Goal: Transaction & Acquisition: Purchase product/service

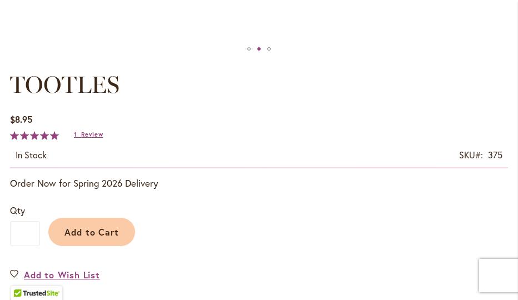
scroll to position [625, 0]
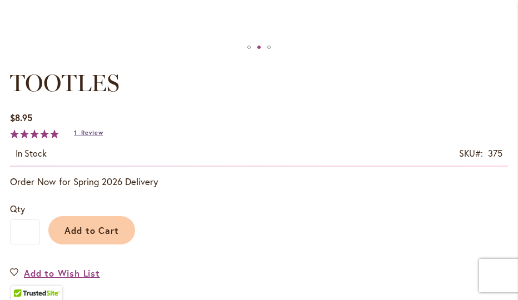
click at [83, 132] on span "Review" at bounding box center [92, 133] width 22 height 8
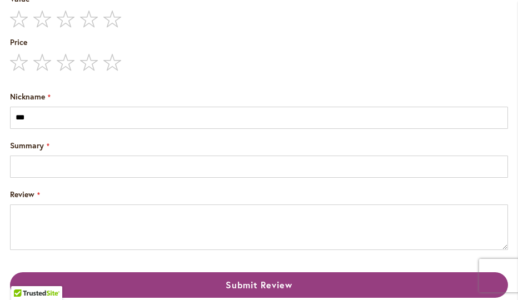
scroll to position [2000, 0]
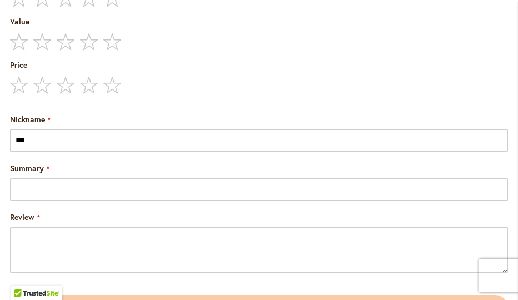
click at [36, 166] on span "Summary" at bounding box center [27, 168] width 34 height 11
click at [36, 178] on input "Summary" at bounding box center [259, 189] width 498 height 22
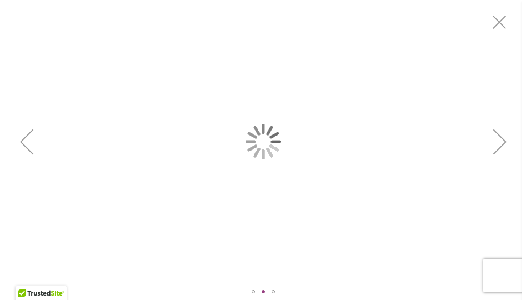
scroll to position [0, 0]
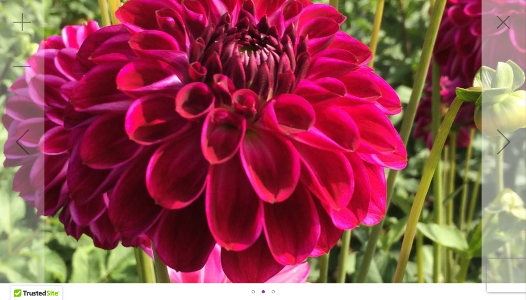
click at [506, 144] on div "Next" at bounding box center [504, 141] width 44 height 44
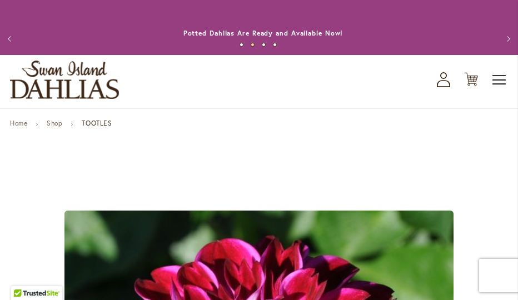
click at [501, 82] on span "Toggle Nav" at bounding box center [499, 80] width 17 height 22
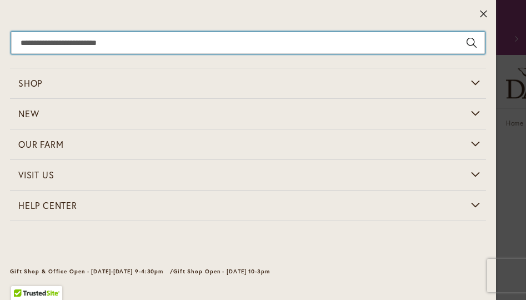
click at [37, 48] on input "Search" at bounding box center [248, 43] width 474 height 22
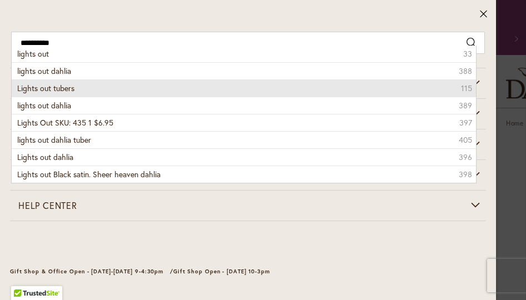
click at [27, 84] on span "Lights out tubers" at bounding box center [45, 88] width 57 height 11
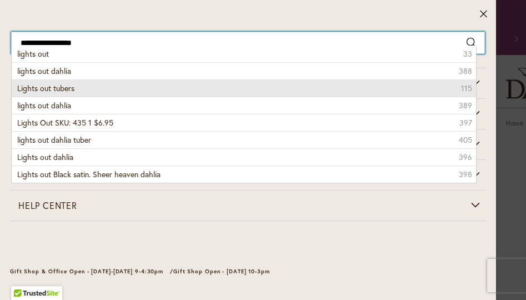
type input "**********"
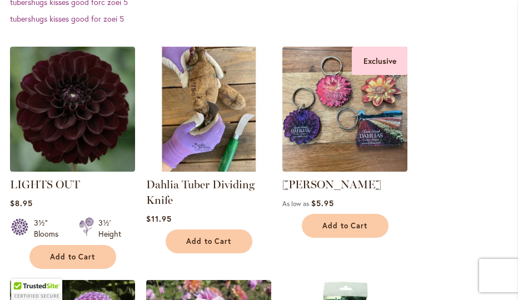
scroll to position [402, 0]
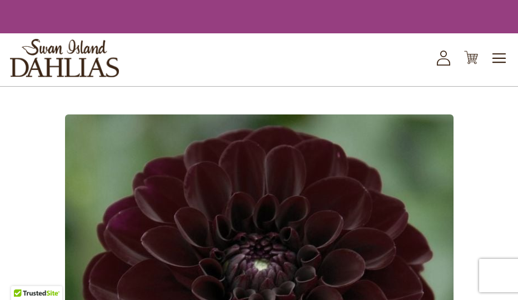
type input "***"
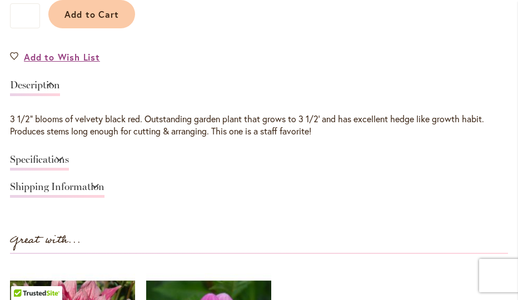
scroll to position [842, 0]
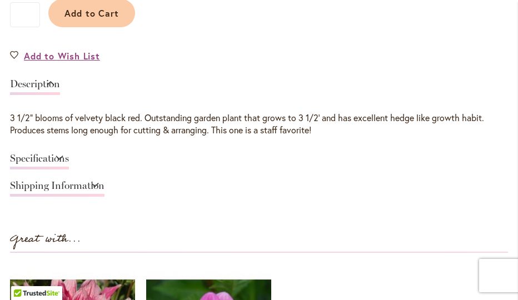
click at [104, 183] on link "Shipping Information" at bounding box center [57, 189] width 94 height 16
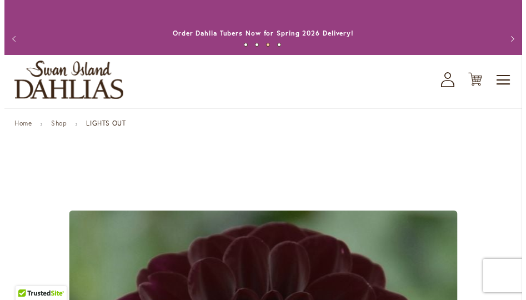
scroll to position [0, 0]
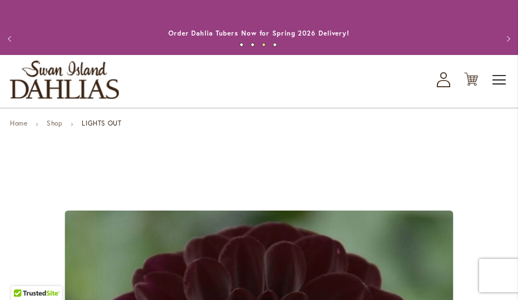
click at [497, 79] on span "Toggle Nav" at bounding box center [499, 80] width 17 height 22
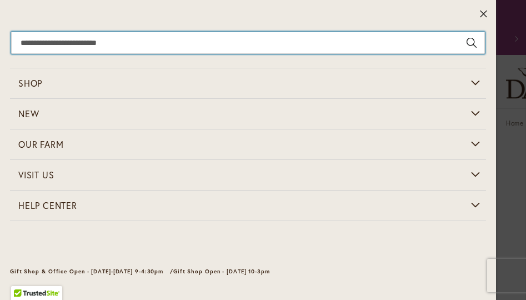
click at [66, 33] on input "Search" at bounding box center [248, 43] width 474 height 22
type input "*"
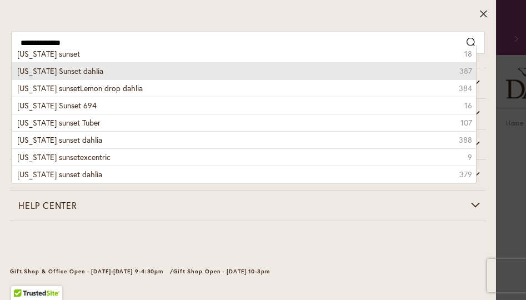
click at [74, 71] on span "Oregon Sunset dahlia" at bounding box center [60, 71] width 86 height 11
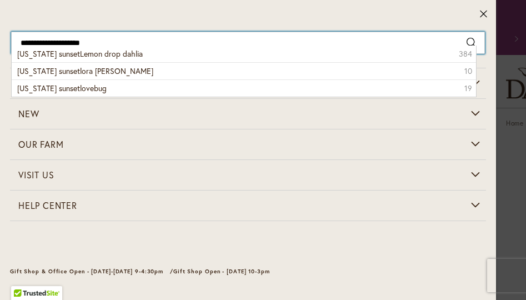
type input "**********"
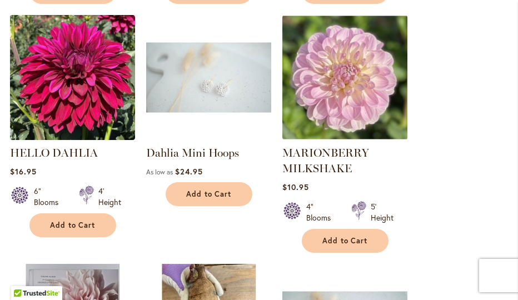
scroll to position [1094, 0]
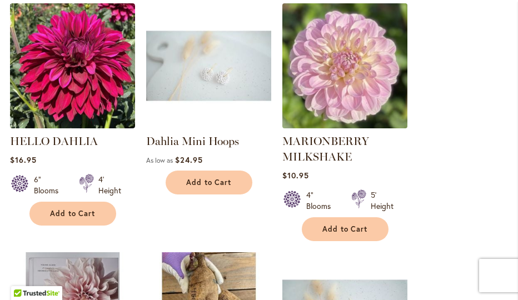
click at [345, 94] on img at bounding box center [344, 65] width 131 height 131
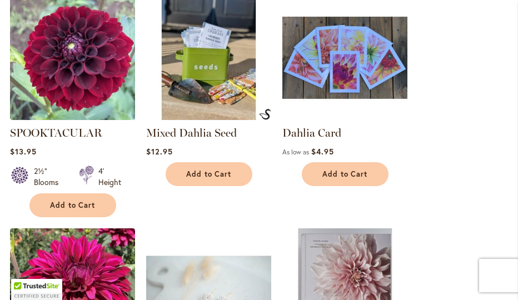
scroll to position [386, 0]
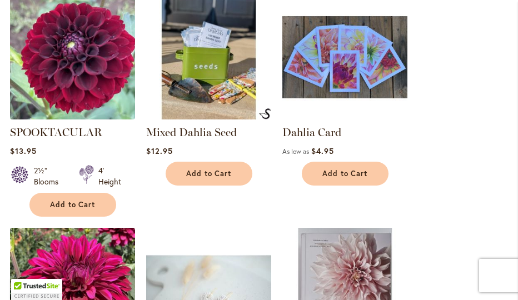
click at [78, 95] on img at bounding box center [72, 56] width 131 height 131
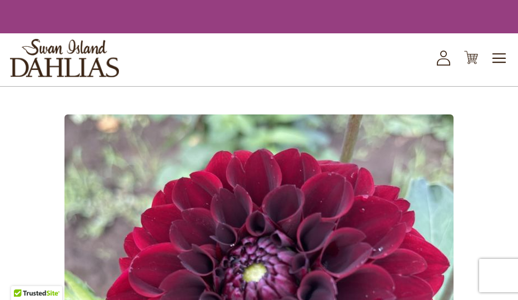
type input "***"
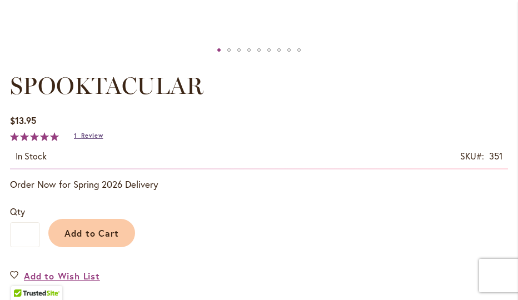
click at [85, 136] on span "Review" at bounding box center [92, 136] width 22 height 8
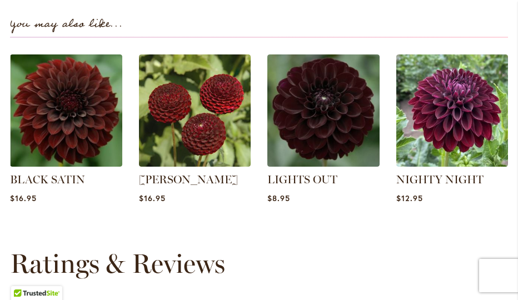
scroll to position [1369, 0]
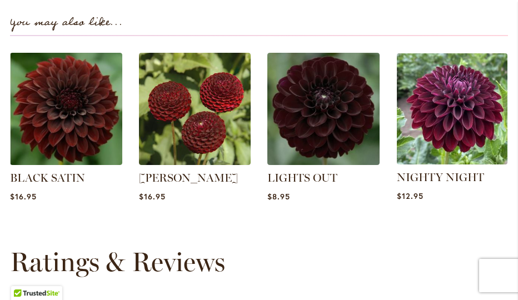
click at [454, 122] on img at bounding box center [452, 109] width 116 height 116
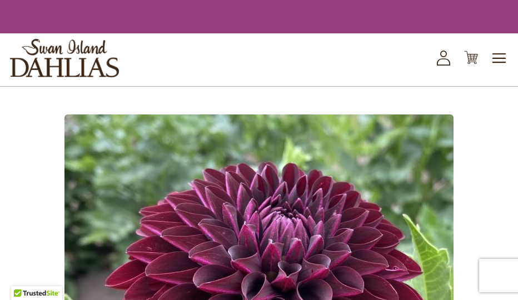
type input "***"
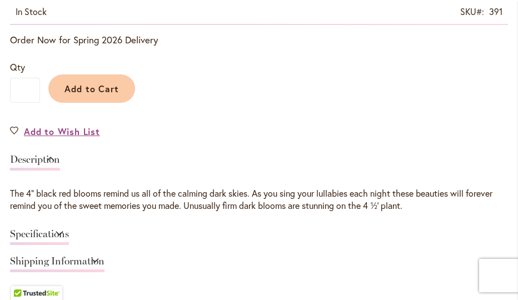
scroll to position [769, 0]
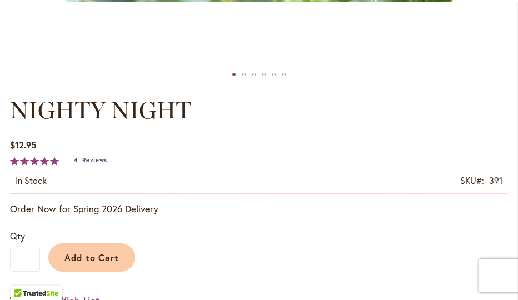
click at [89, 158] on span "Reviews" at bounding box center [94, 160] width 25 height 8
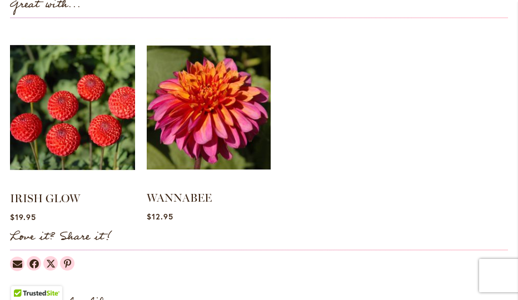
scroll to position [1099, 0]
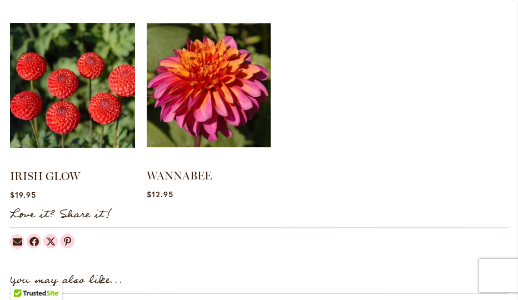
click at [186, 110] on img at bounding box center [209, 85] width 124 height 155
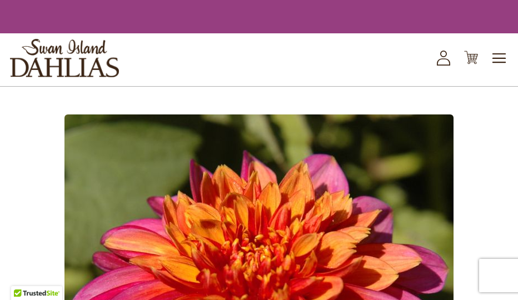
type input "***"
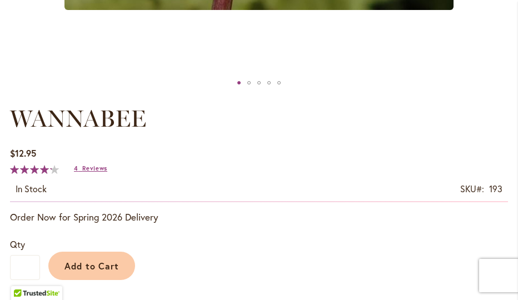
scroll to position [534, 0]
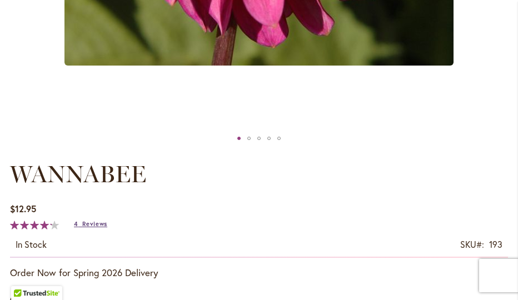
click at [78, 223] on link "4 Reviews" at bounding box center [90, 224] width 33 height 8
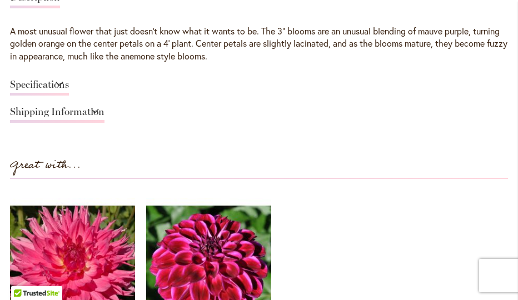
scroll to position [929, 0]
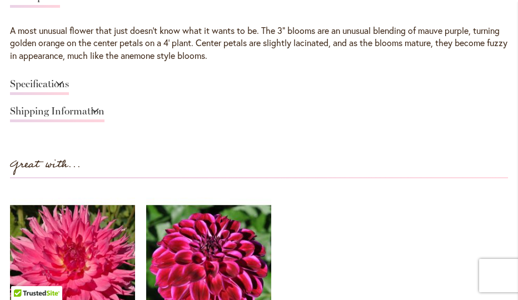
click at [59, 88] on link "Specifications" at bounding box center [39, 87] width 59 height 16
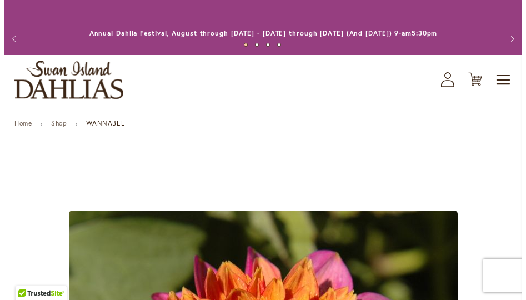
scroll to position [0, 0]
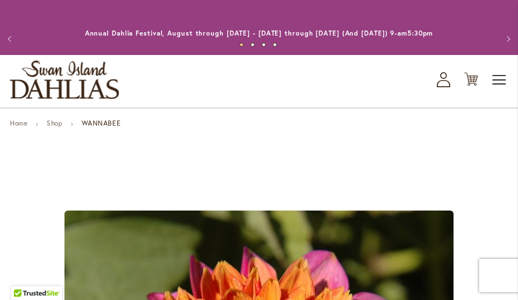
click at [497, 77] on span "Toggle Nav" at bounding box center [499, 80] width 17 height 22
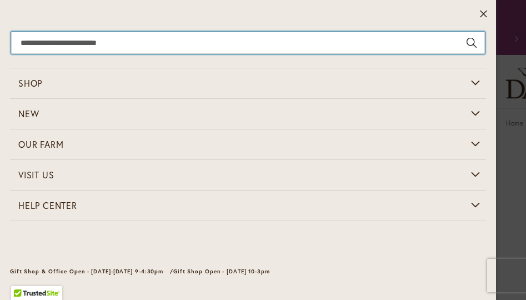
click at [36, 41] on input "Search" at bounding box center [248, 43] width 474 height 22
type input "*****"
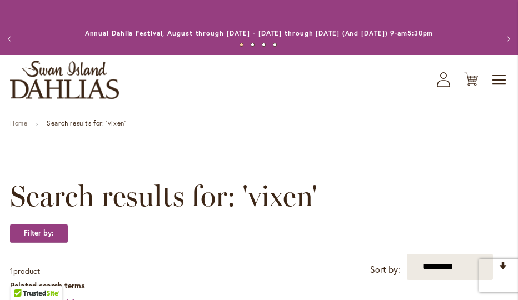
scroll to position [31, 0]
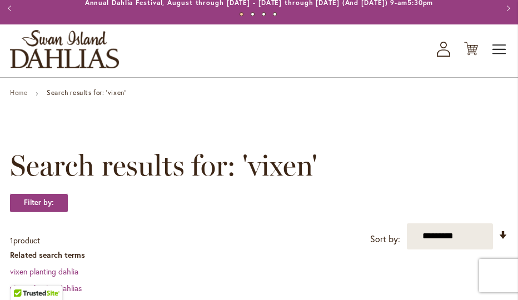
click at [499, 53] on span "Toggle Nav" at bounding box center [499, 49] width 17 height 22
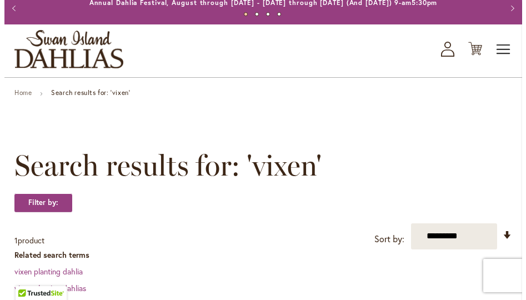
scroll to position [0, 0]
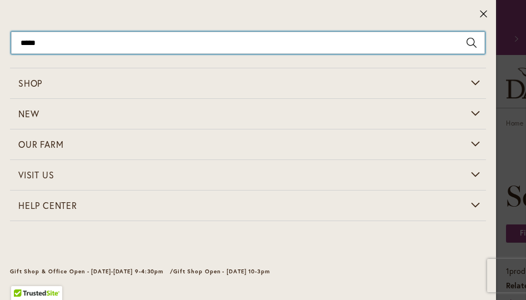
click at [48, 46] on input "*****" at bounding box center [248, 43] width 474 height 22
type input "*"
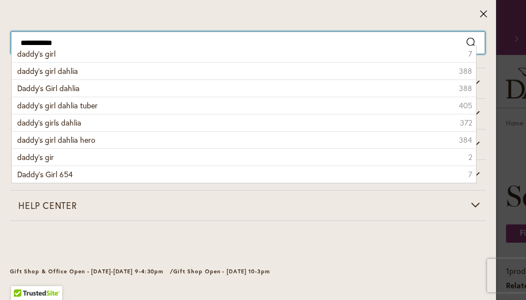
type input "**********"
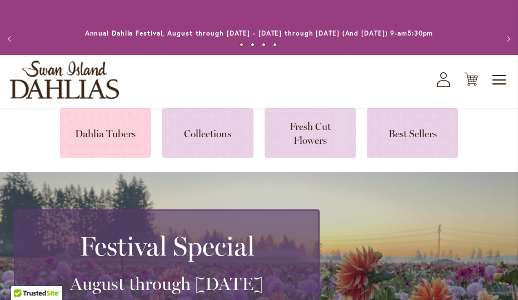
click at [114, 135] on link at bounding box center [105, 132] width 91 height 49
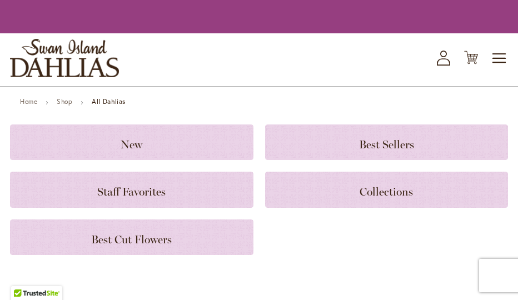
click at [492, 77] on div "Toggle Nav Shop Dahlia Tubers Collections Fresh Cut Dahlias Gardening Supplies …" at bounding box center [259, 59] width 518 height 53
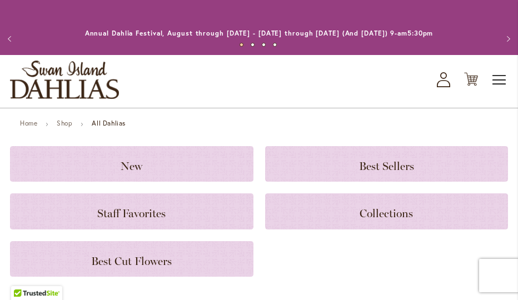
click at [503, 81] on span "Toggle Nav" at bounding box center [499, 80] width 17 height 22
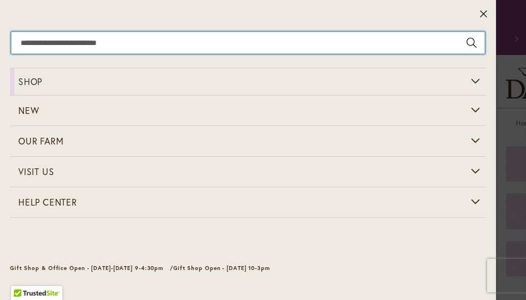
click at [82, 42] on input "Search" at bounding box center [248, 43] width 474 height 22
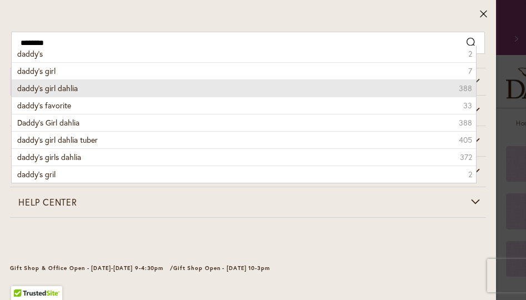
click at [54, 91] on span "daddy's girl dahlia" at bounding box center [47, 88] width 61 height 11
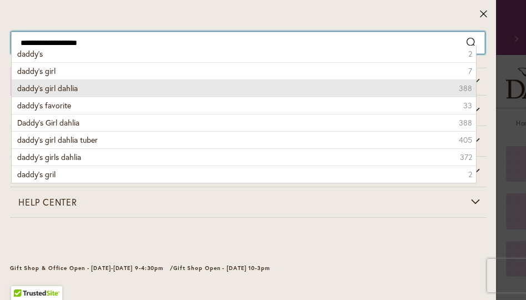
type input "**********"
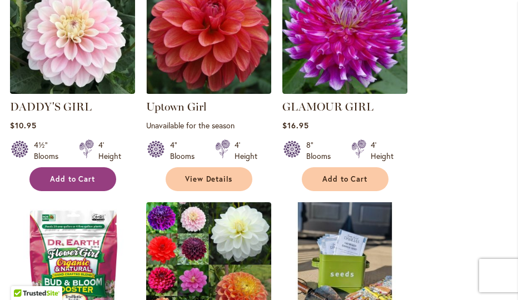
scroll to position [466, 0]
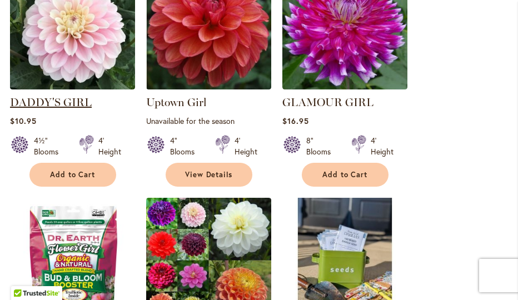
click at [55, 99] on link "DADDY'S GIRL" at bounding box center [51, 102] width 82 height 13
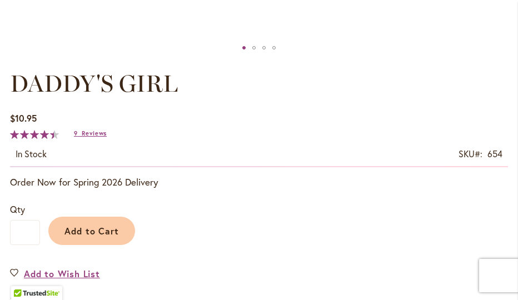
scroll to position [627, 0]
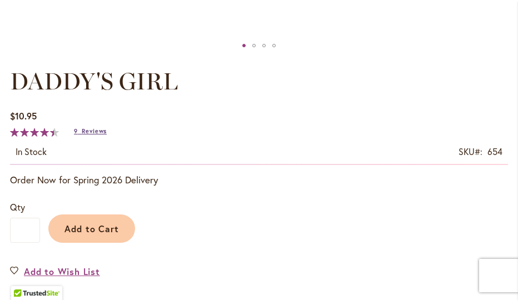
click at [93, 129] on span "Reviews" at bounding box center [94, 131] width 25 height 8
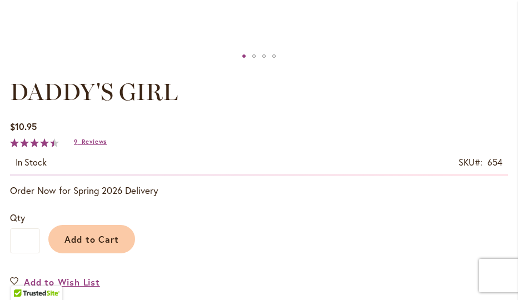
scroll to position [618, 0]
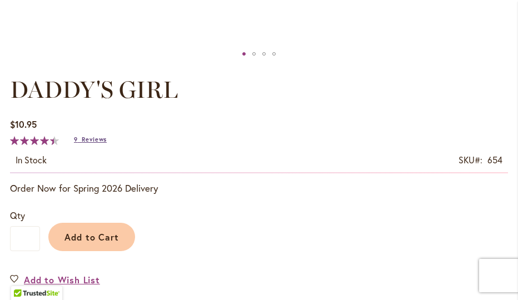
click at [93, 142] on span "Reviews" at bounding box center [94, 140] width 25 height 8
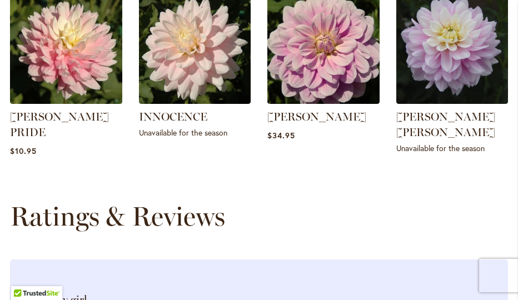
scroll to position [1437, 0]
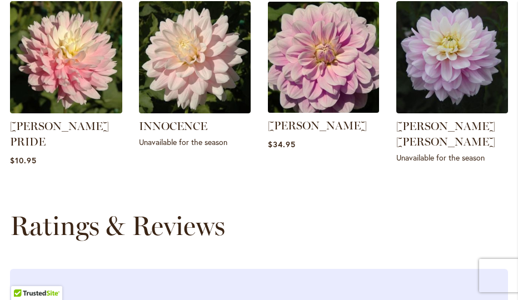
click at [327, 96] on img at bounding box center [323, 57] width 116 height 116
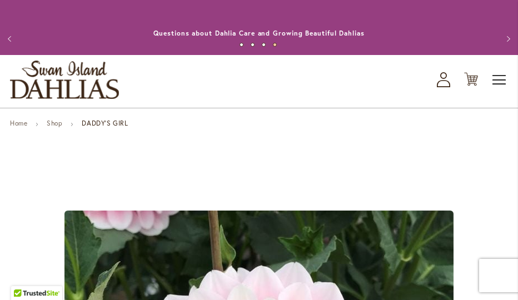
click at [496, 80] on span "Toggle Nav" at bounding box center [499, 80] width 17 height 22
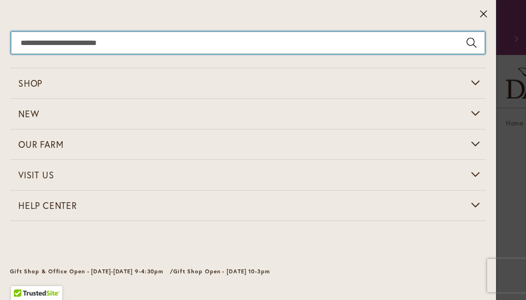
click at [19, 43] on input "Search" at bounding box center [248, 43] width 474 height 22
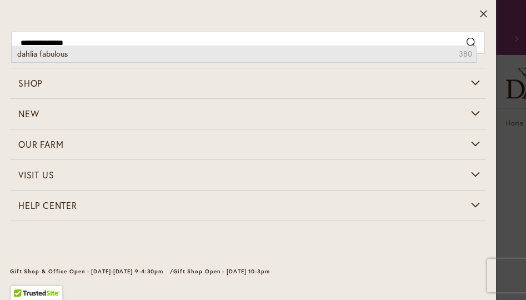
click at [32, 55] on span "dahlia fabulous" at bounding box center [42, 53] width 51 height 11
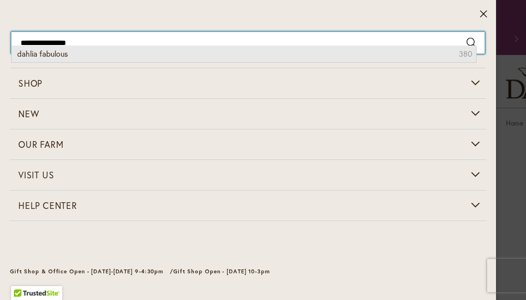
type input "**********"
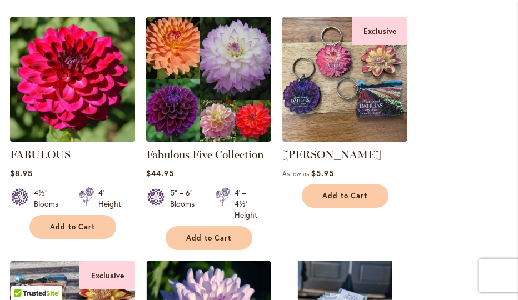
scroll to position [356, 0]
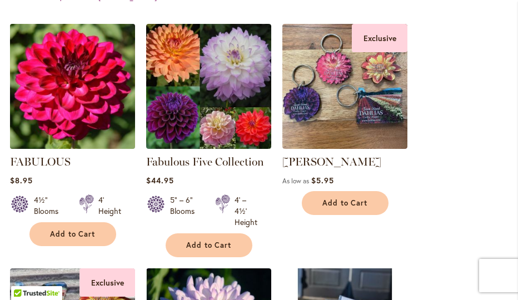
click at [65, 77] on img at bounding box center [72, 86] width 131 height 131
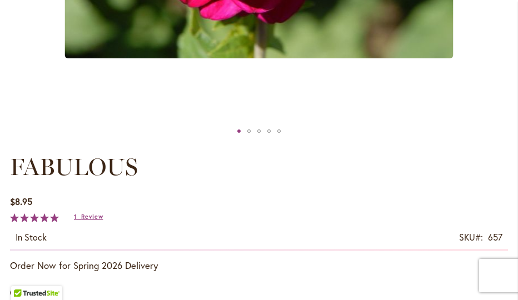
scroll to position [541, 0]
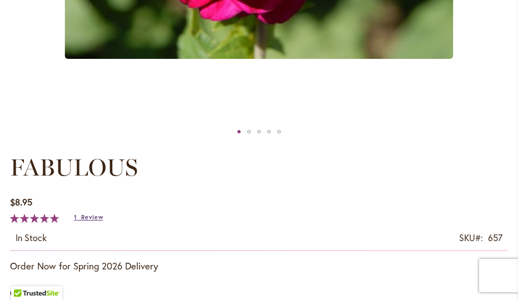
click at [86, 217] on span "Review" at bounding box center [92, 217] width 22 height 8
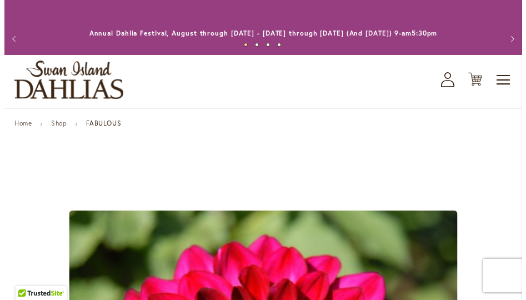
scroll to position [0, 0]
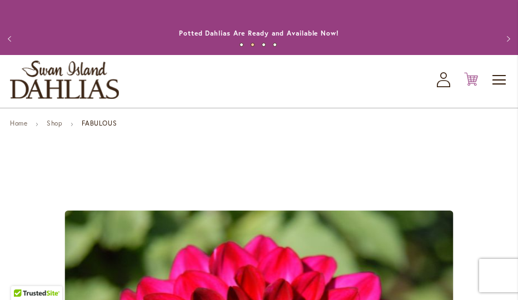
click at [467, 81] on icon "Cart .cls-1 { fill: #231f20; }" at bounding box center [471, 79] width 14 height 14
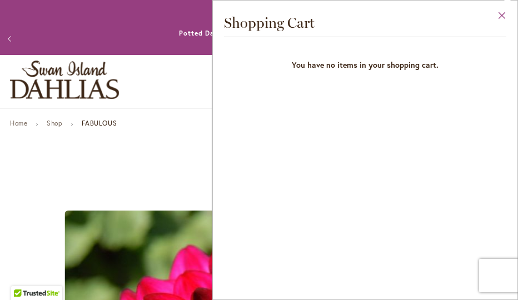
click at [498, 13] on button "Close" at bounding box center [502, 18] width 31 height 35
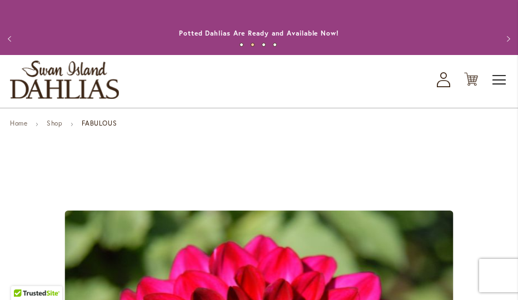
click at [496, 84] on span "Toggle Nav" at bounding box center [499, 80] width 17 height 22
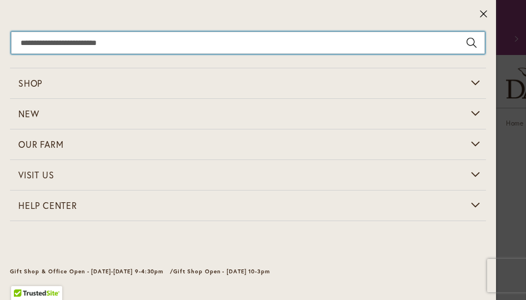
click at [24, 46] on input "Search" at bounding box center [248, 43] width 474 height 22
type input "*"
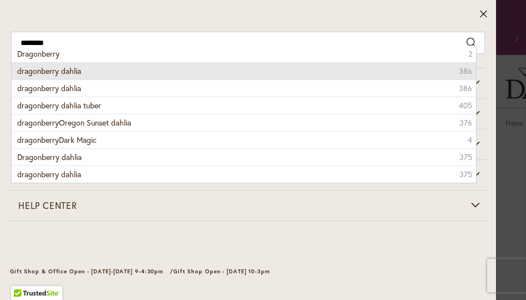
click at [38, 72] on span "dragonberry dahlia" at bounding box center [49, 71] width 64 height 11
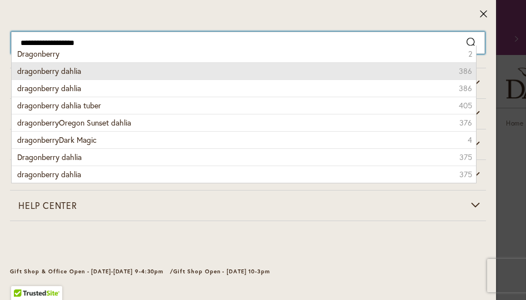
type input "**********"
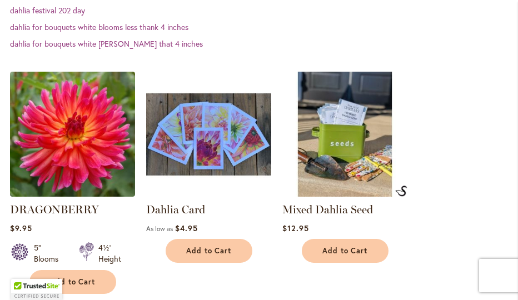
scroll to position [310, 0]
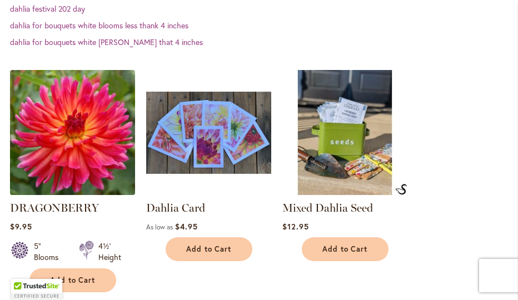
click at [69, 153] on img at bounding box center [72, 132] width 131 height 131
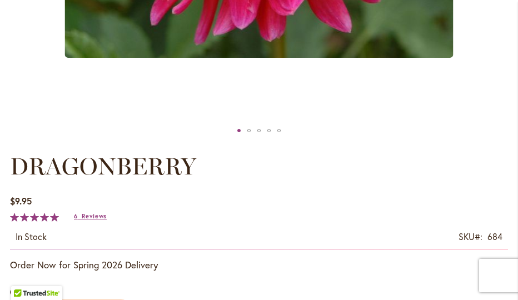
scroll to position [543, 0]
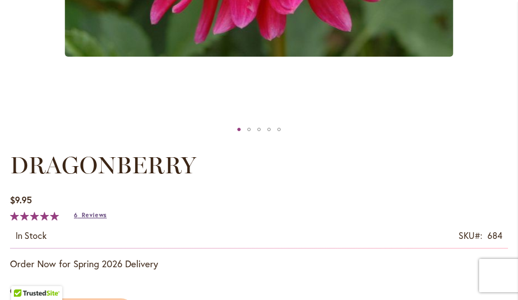
click at [94, 214] on span "Reviews" at bounding box center [94, 215] width 25 height 8
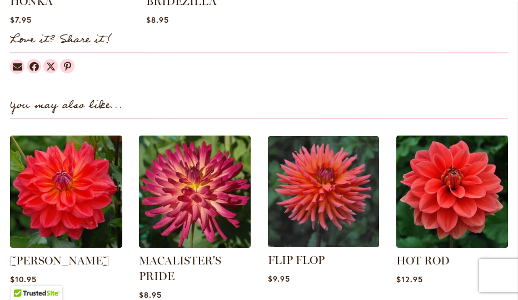
scroll to position [1275, 0]
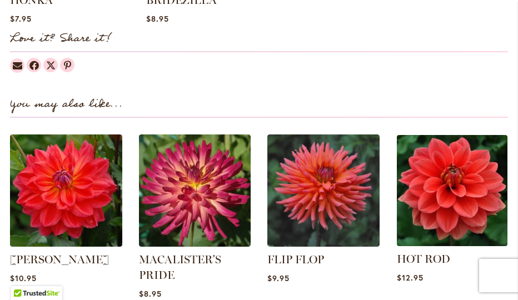
click at [442, 219] on img at bounding box center [452, 190] width 116 height 116
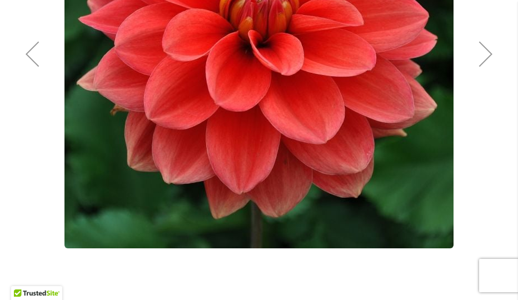
scroll to position [332, 0]
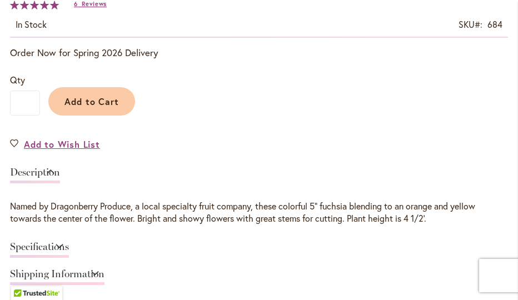
scroll to position [788, 0]
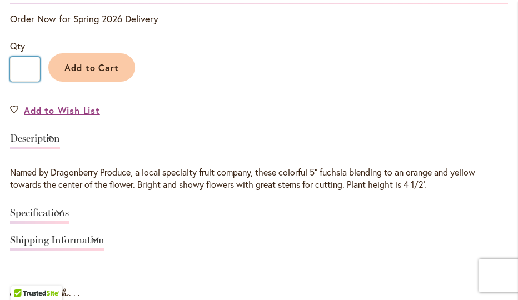
click at [29, 71] on input "*" at bounding box center [25, 69] width 30 height 25
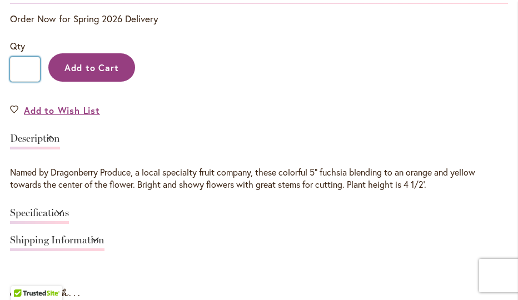
type input "*"
click at [100, 76] on button "Add to Cart" at bounding box center [91, 67] width 87 height 28
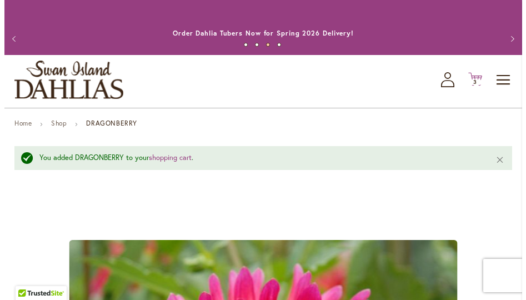
scroll to position [0, 0]
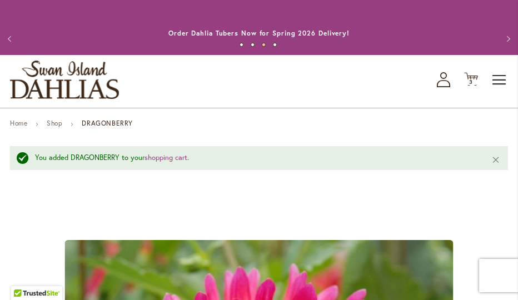
click at [496, 74] on span "Toggle Nav" at bounding box center [499, 80] width 17 height 22
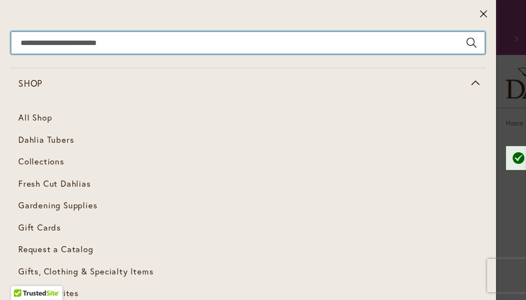
click at [30, 46] on input "Search" at bounding box center [248, 43] width 474 height 22
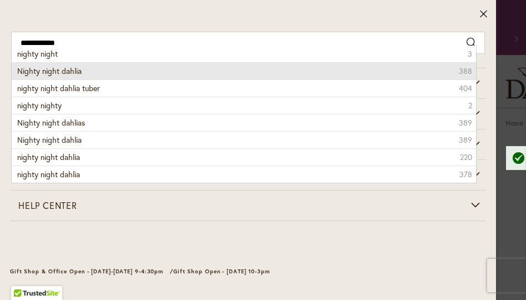
click at [29, 71] on span "Nighty night dahlia" at bounding box center [49, 71] width 64 height 11
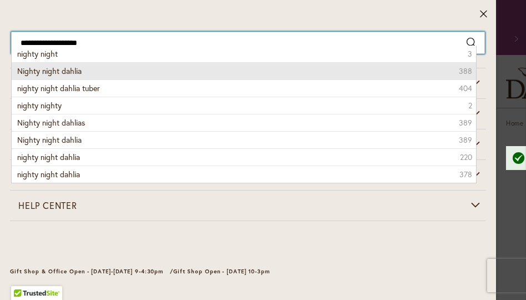
type input "**********"
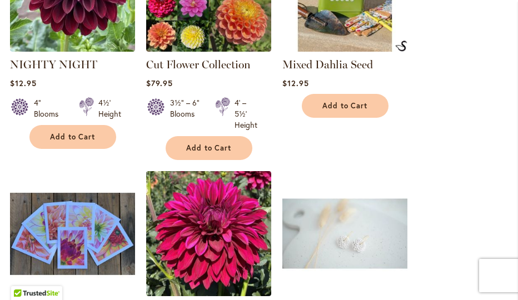
scroll to position [467, 0]
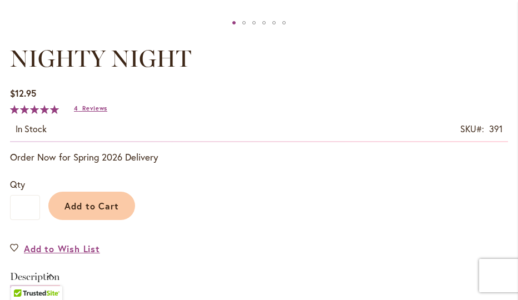
scroll to position [637, 0]
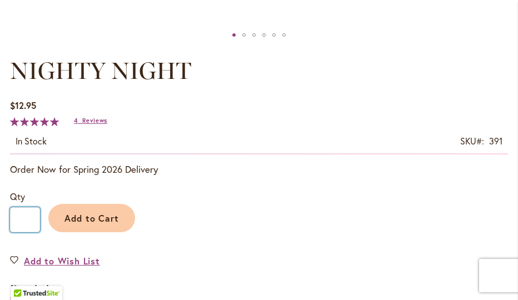
click at [26, 217] on input "*" at bounding box center [25, 219] width 30 height 25
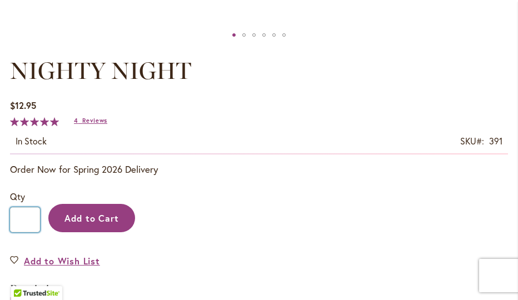
type input "*"
click at [83, 220] on span "Add to Cart" at bounding box center [91, 218] width 55 height 12
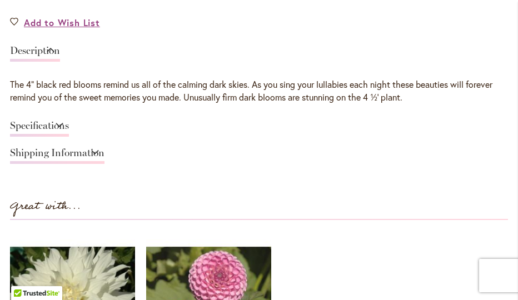
scroll to position [904, 1]
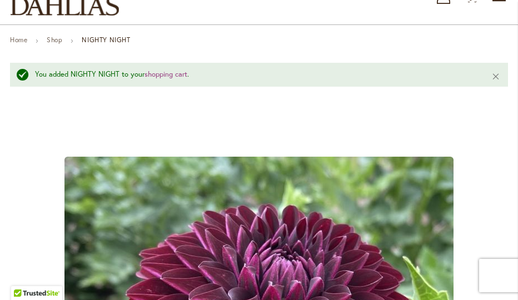
scroll to position [66, 0]
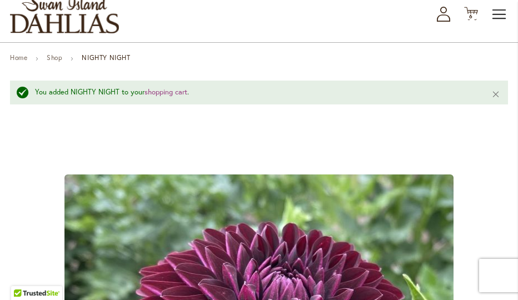
click at [496, 16] on span "Toggle Nav" at bounding box center [499, 14] width 17 height 22
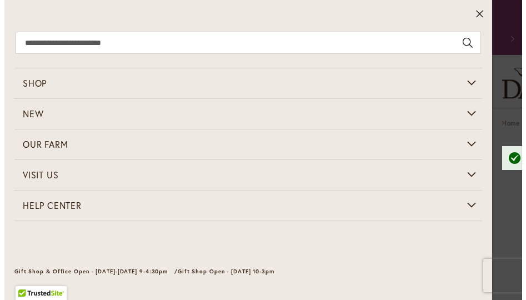
scroll to position [0, 0]
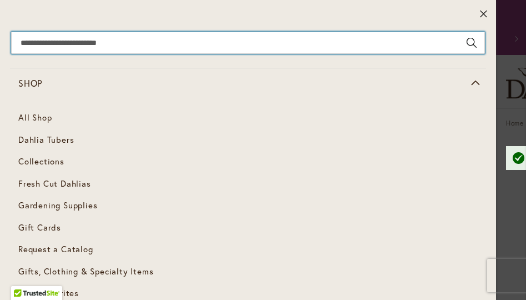
click at [24, 39] on input "Search" at bounding box center [248, 43] width 474 height 22
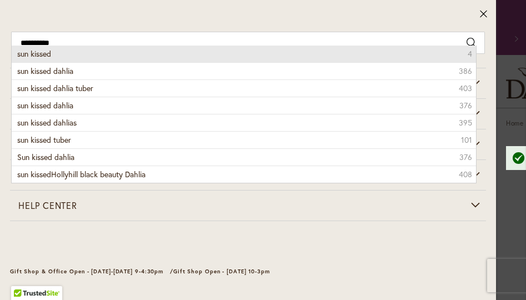
click at [28, 53] on span "sun kissed" at bounding box center [34, 53] width 34 height 11
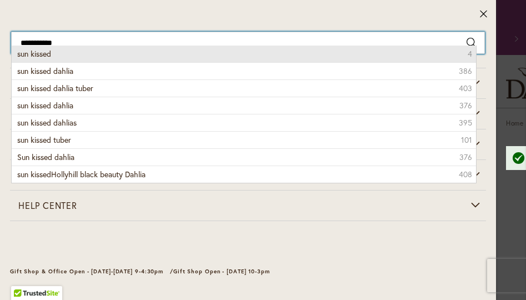
type input "**********"
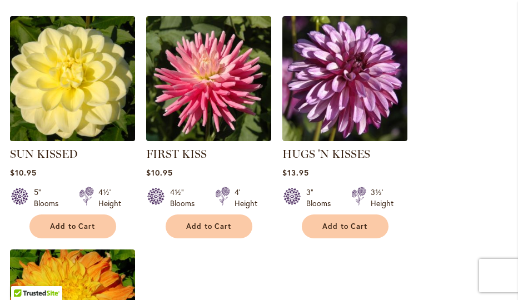
scroll to position [368, 0]
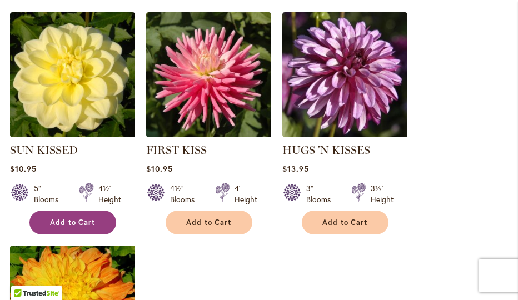
click at [67, 228] on button "Add to Cart" at bounding box center [72, 223] width 87 height 24
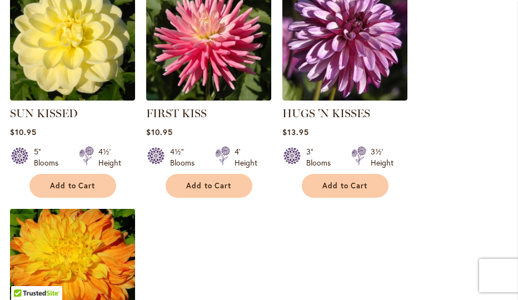
scroll to position [432, 0]
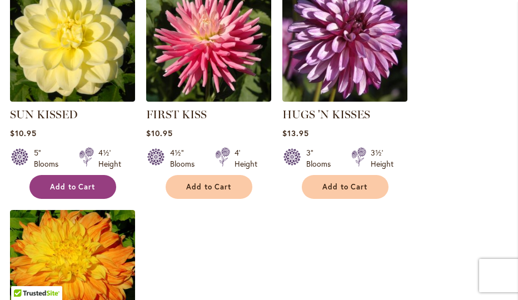
click at [68, 181] on button "Add to Cart" at bounding box center [72, 187] width 87 height 24
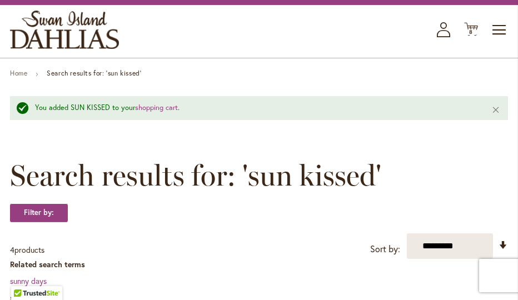
scroll to position [47, 0]
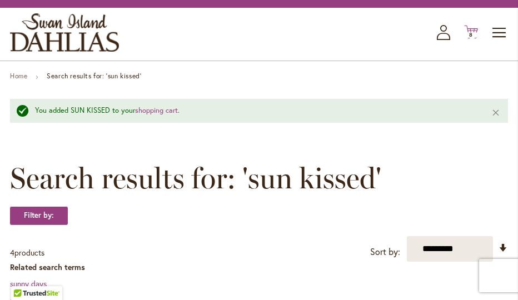
click at [475, 37] on icon "Cart .cls-1 { fill: #231f20; }" at bounding box center [471, 32] width 14 height 14
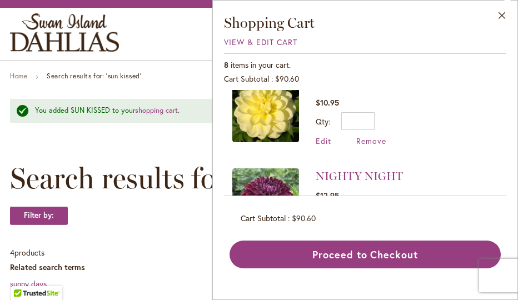
scroll to position [23, 0]
click at [370, 122] on input "*" at bounding box center [357, 121] width 33 height 18
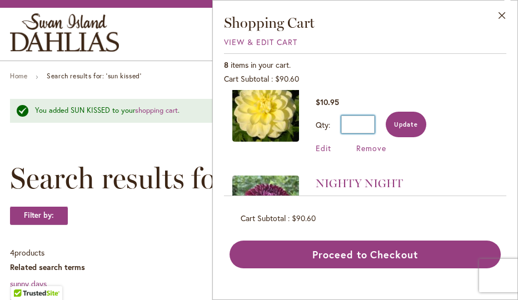
type input "*"
click at [402, 117] on button "Update" at bounding box center [406, 125] width 41 height 26
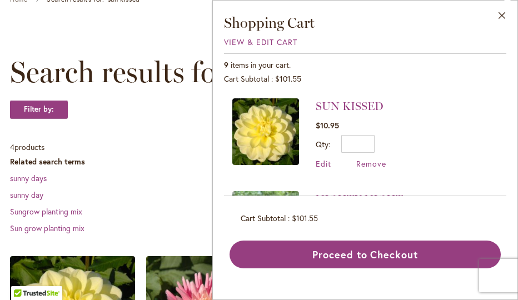
scroll to position [101, 0]
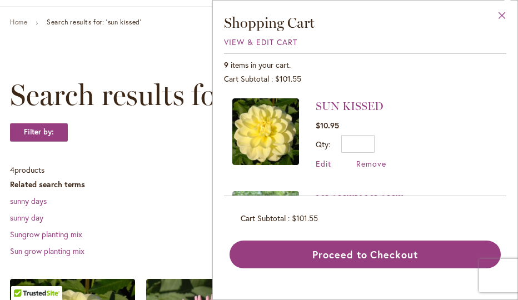
click at [507, 13] on button "Close" at bounding box center [502, 18] width 31 height 35
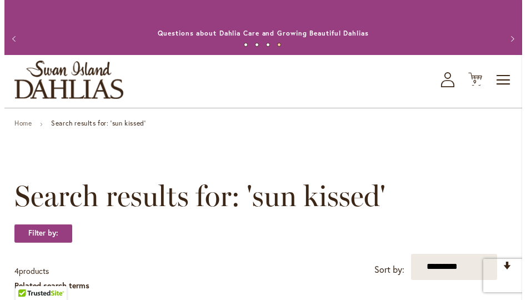
scroll to position [0, 0]
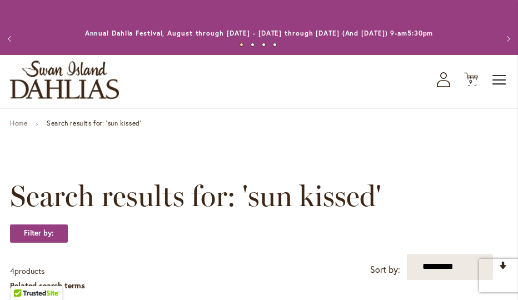
click at [498, 80] on span "Toggle Nav" at bounding box center [499, 80] width 17 height 22
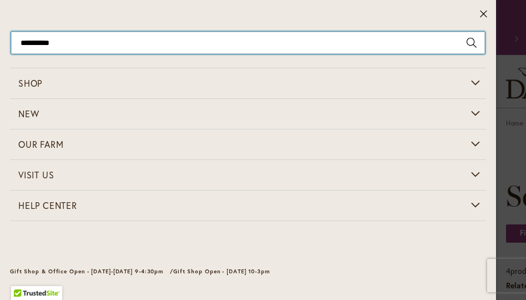
click at [71, 45] on input "**********" at bounding box center [248, 43] width 474 height 22
type input "*"
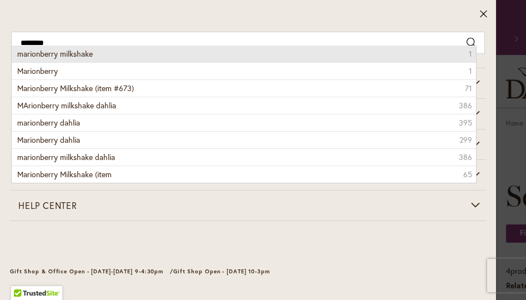
click at [64, 57] on span "marionberry milkshake" at bounding box center [55, 53] width 76 height 11
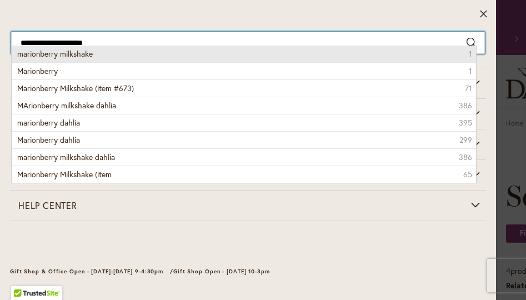
type input "**********"
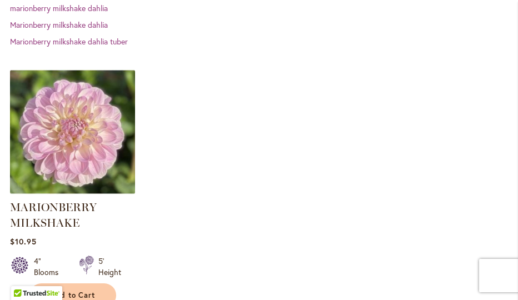
scroll to position [378, 0]
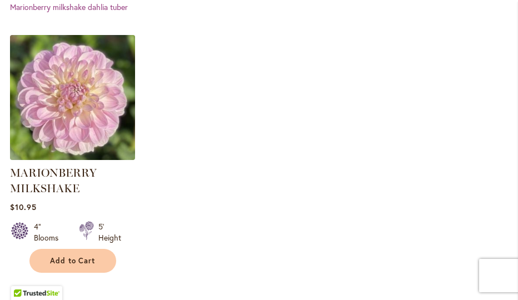
click at [92, 96] on img at bounding box center [72, 97] width 131 height 131
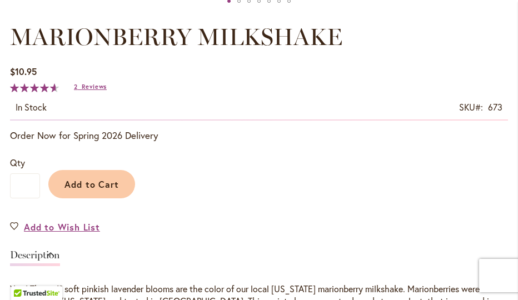
scroll to position [671, 0]
click at [28, 186] on input "*" at bounding box center [25, 186] width 30 height 25
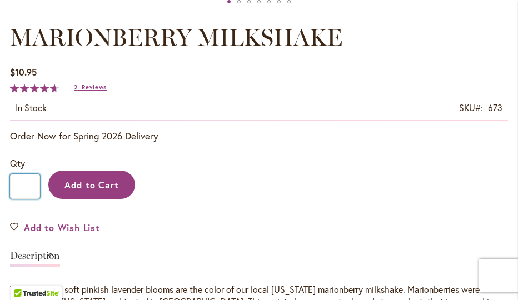
type input "*"
click at [83, 173] on button "Add to Cart" at bounding box center [91, 185] width 87 height 28
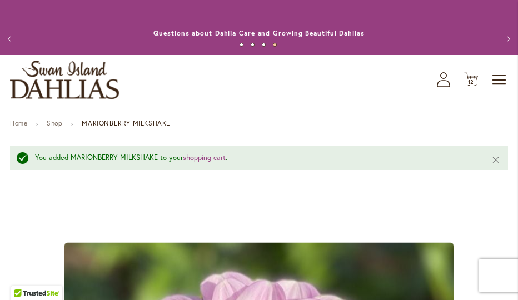
scroll to position [0, 0]
click at [475, 82] on span "12 12 items" at bounding box center [471, 82] width 11 height 6
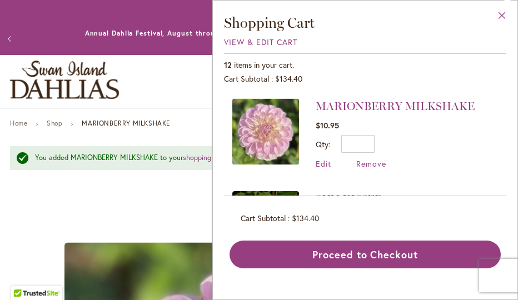
click at [501, 15] on button "Close" at bounding box center [502, 18] width 31 height 35
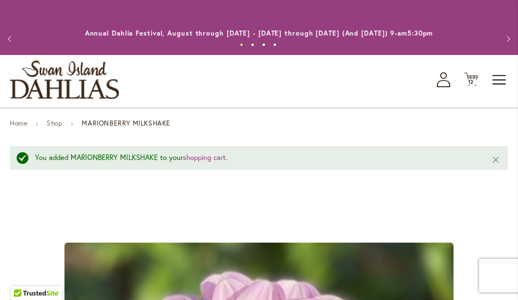
click at [495, 79] on span "Toggle Nav" at bounding box center [499, 80] width 17 height 22
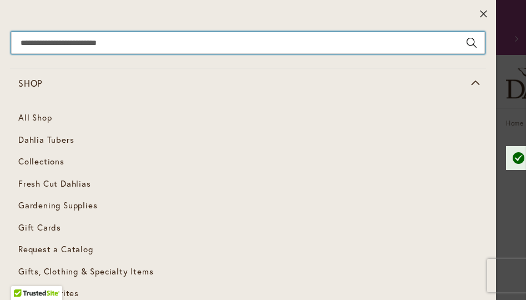
click at [59, 38] on input "Search" at bounding box center [248, 43] width 474 height 22
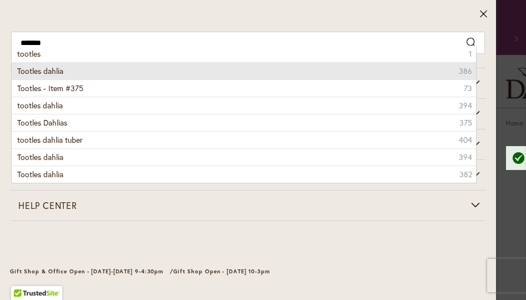
click at [55, 73] on span "Tootles dahlia" at bounding box center [40, 71] width 46 height 11
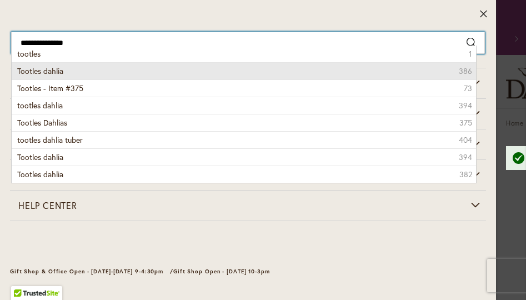
type input "**********"
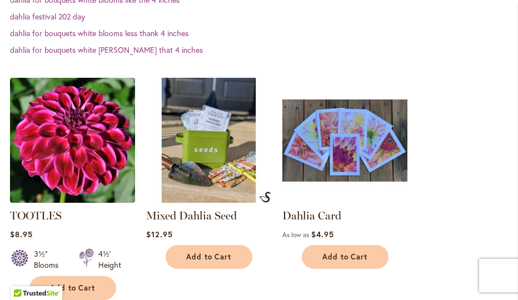
scroll to position [352, 0]
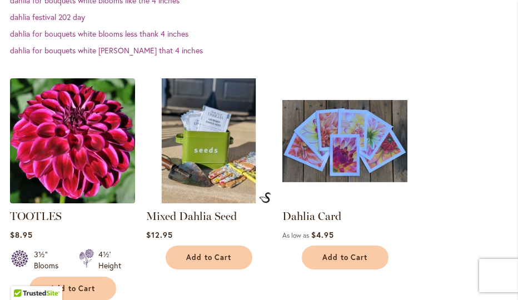
click at [86, 117] on img at bounding box center [72, 140] width 131 height 131
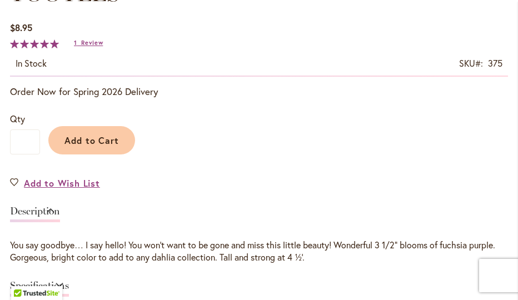
scroll to position [712, 0]
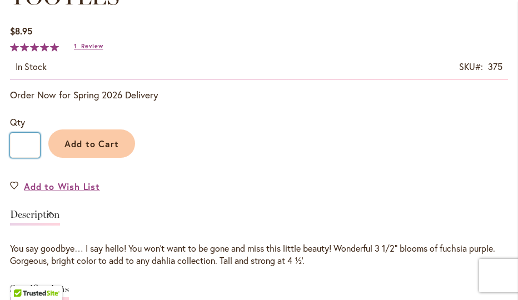
click at [28, 141] on input "*" at bounding box center [25, 145] width 30 height 25
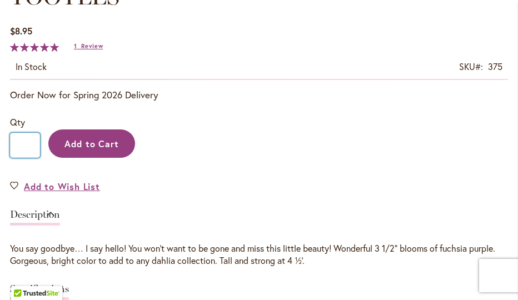
type input "*"
click at [104, 147] on span "Add to Cart" at bounding box center [91, 144] width 55 height 12
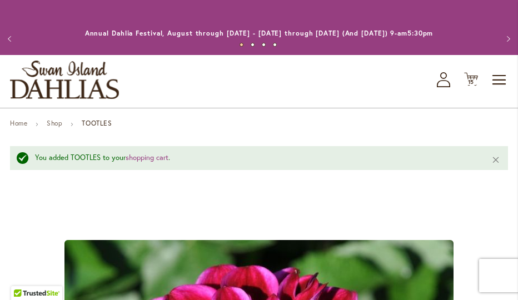
scroll to position [0, 0]
click at [466, 77] on icon "Cart .cls-1 { fill: #231f20; }" at bounding box center [471, 79] width 14 height 14
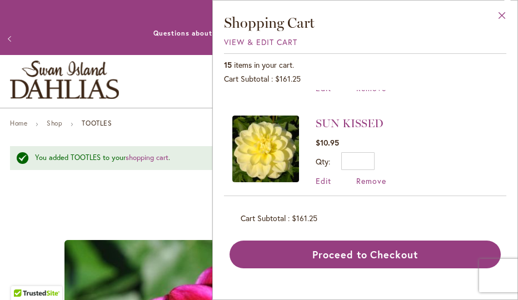
click at [502, 14] on button "Close" at bounding box center [502, 18] width 31 height 35
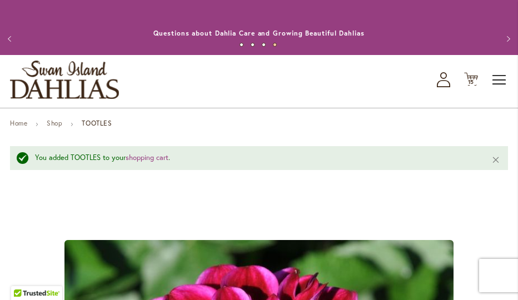
click at [499, 75] on span "Toggle Nav" at bounding box center [499, 80] width 17 height 22
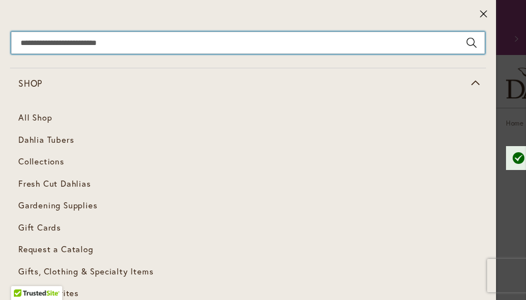
click at [29, 46] on input "Search" at bounding box center [248, 43] width 474 height 22
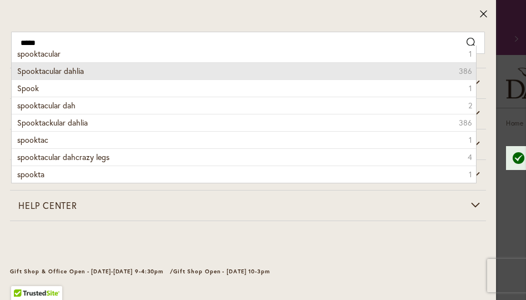
click at [28, 72] on span "Spooktacular dahlia" at bounding box center [50, 71] width 67 height 11
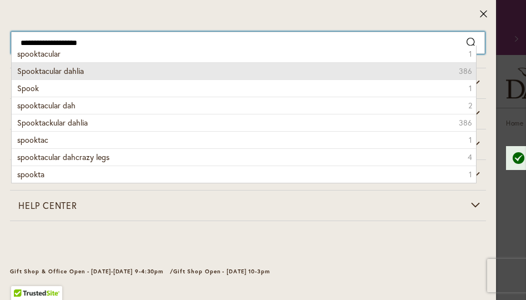
type input "**********"
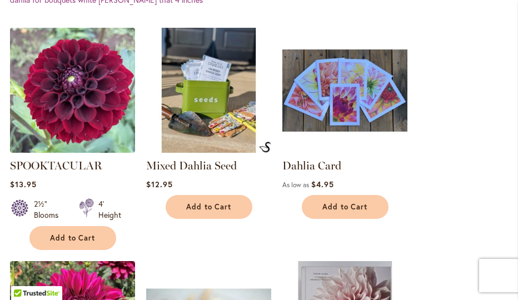
scroll to position [352, 0]
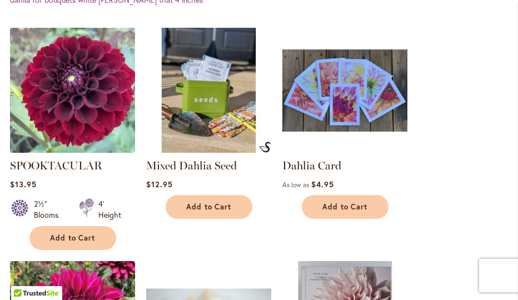
click at [89, 114] on img at bounding box center [72, 89] width 131 height 131
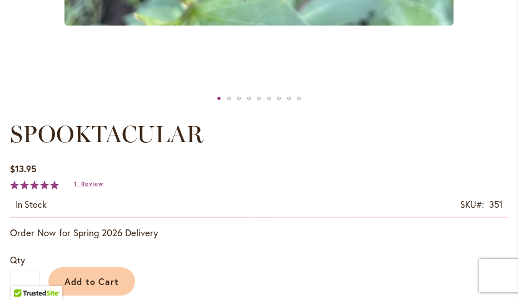
scroll to position [575, 0]
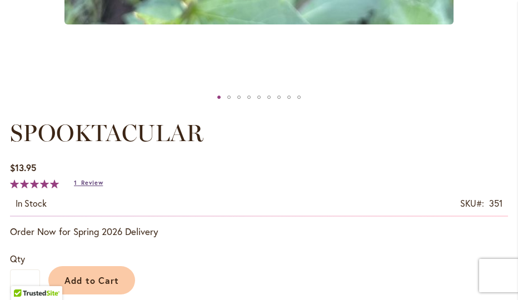
click at [87, 183] on span "Review" at bounding box center [92, 183] width 22 height 8
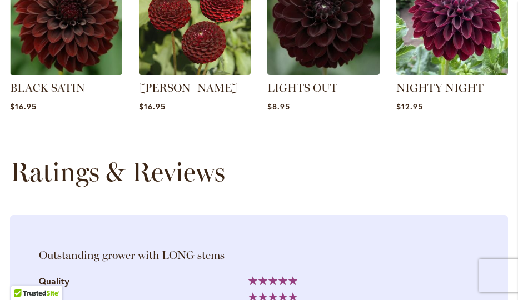
scroll to position [1361, 0]
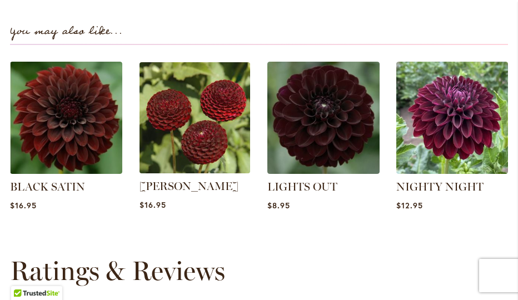
click at [189, 134] on img at bounding box center [195, 117] width 116 height 116
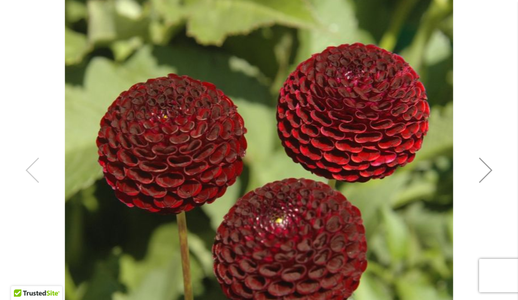
scroll to position [209, 0]
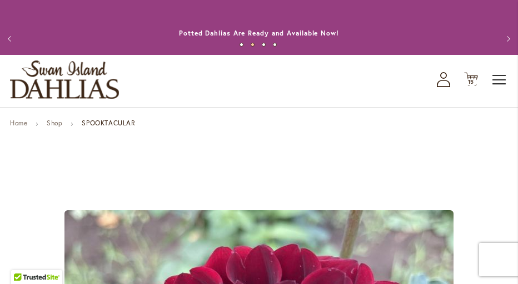
click at [499, 76] on span "Toggle Nav" at bounding box center [499, 80] width 17 height 22
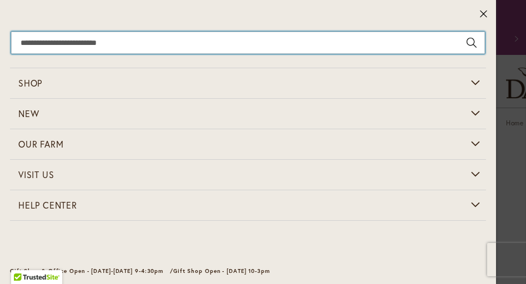
click at [66, 50] on input "Search" at bounding box center [248, 43] width 474 height 22
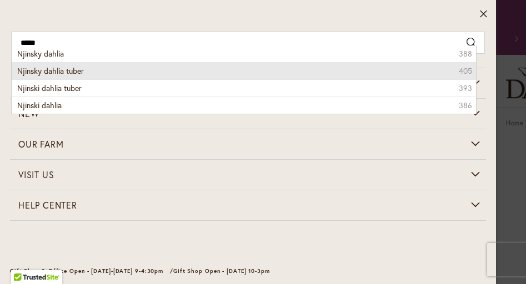
click at [61, 67] on span "Njinsky dahlia tuber" at bounding box center [50, 71] width 67 height 11
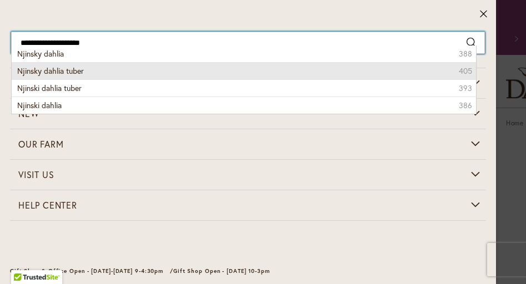
type input "**********"
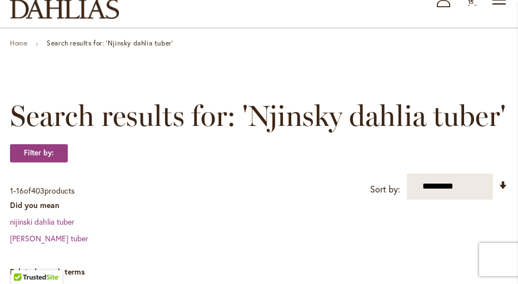
scroll to position [79, 0]
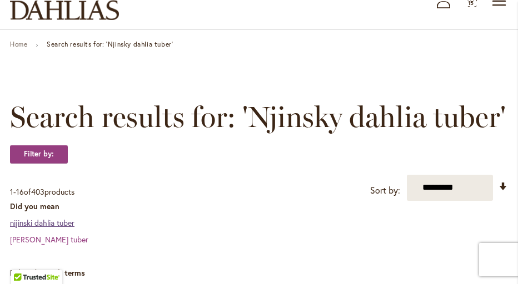
click at [45, 221] on link "nijinski dahlia tuber" at bounding box center [42, 223] width 64 height 11
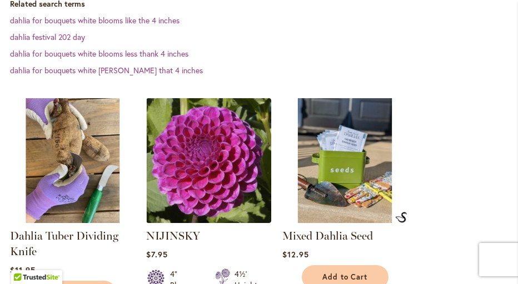
scroll to position [314, 0]
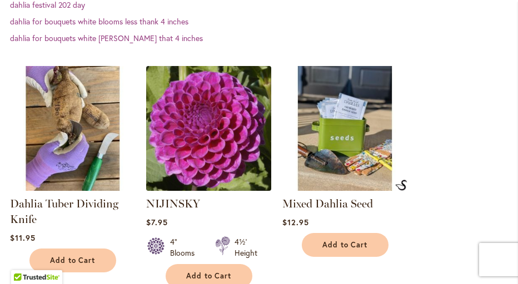
click at [208, 156] on img at bounding box center [208, 128] width 131 height 131
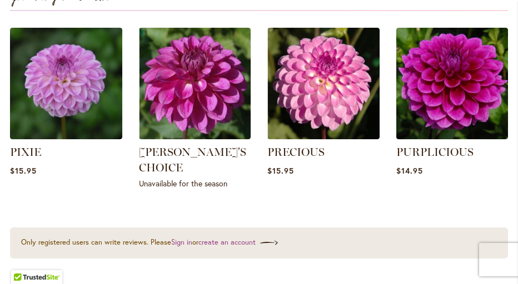
scroll to position [1368, 0]
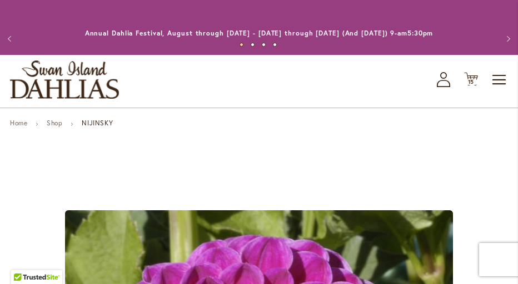
scroll to position [0, 0]
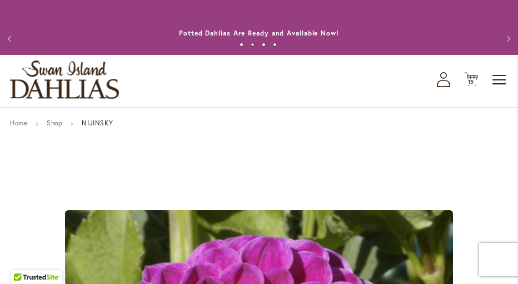
click at [11, 37] on button "Previous" at bounding box center [11, 39] width 22 height 22
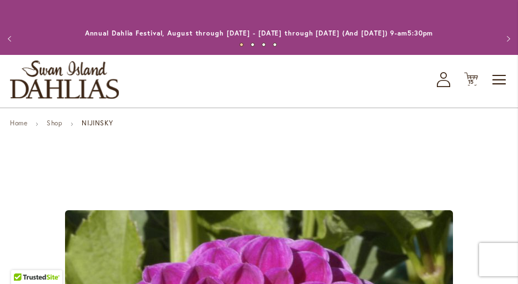
click at [11, 37] on button "Previous" at bounding box center [11, 39] width 22 height 22
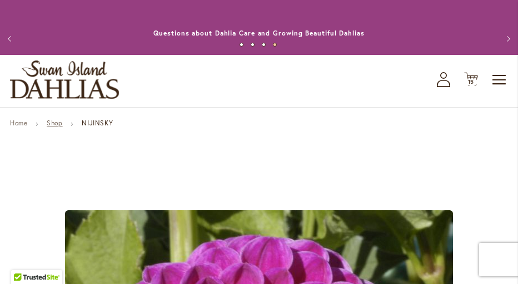
click at [49, 120] on link "Shop" at bounding box center [55, 123] width 16 height 8
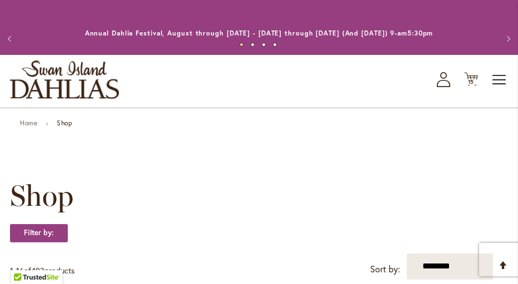
click at [496, 83] on span "Toggle Nav" at bounding box center [499, 80] width 17 height 22
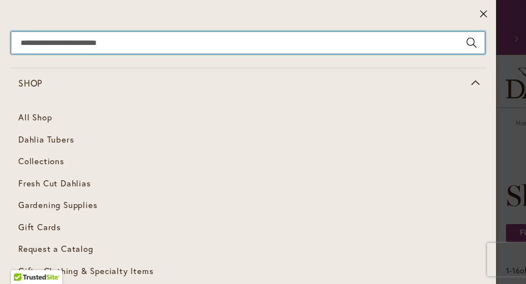
click at [82, 48] on input "Search" at bounding box center [248, 43] width 474 height 22
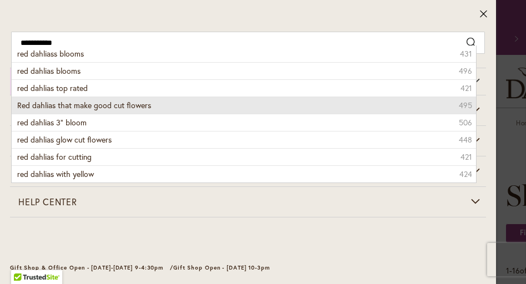
click at [63, 106] on span "Red dahlias that make good cut flowers" at bounding box center [84, 105] width 134 height 11
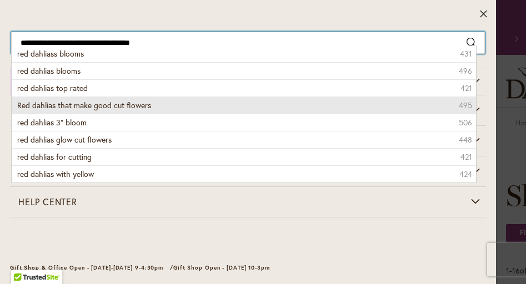
type input "**********"
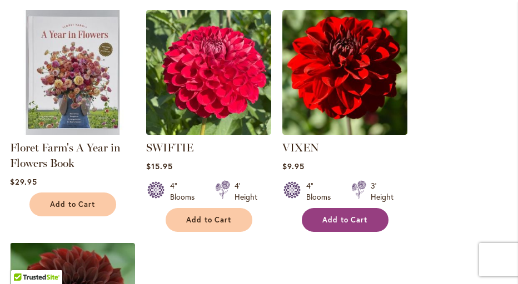
scroll to position [1414, 0]
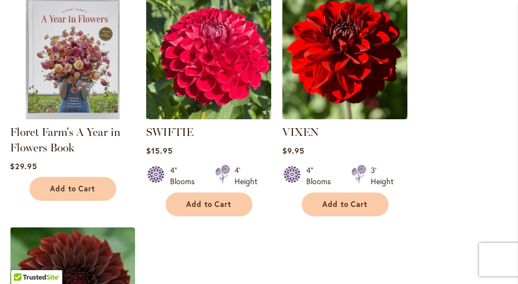
click at [214, 68] on img at bounding box center [208, 56] width 131 height 131
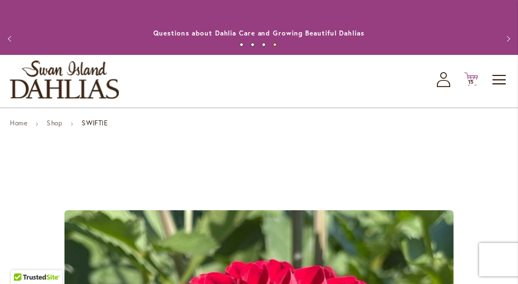
click at [472, 76] on icon at bounding box center [471, 79] width 14 height 13
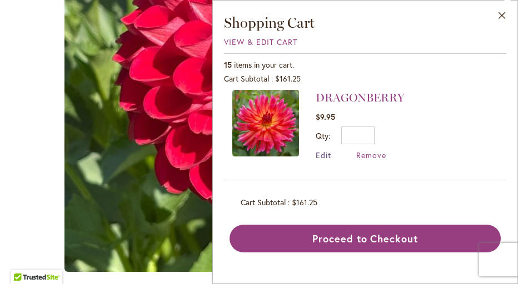
scroll to position [327, 0]
click at [499, 14] on button "Close" at bounding box center [502, 18] width 31 height 35
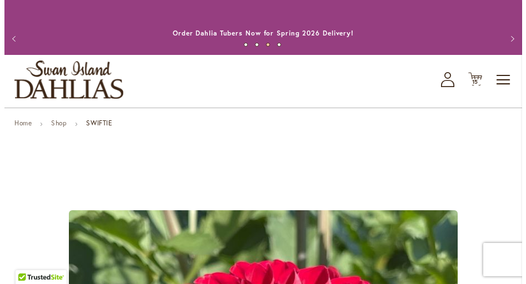
scroll to position [0, 0]
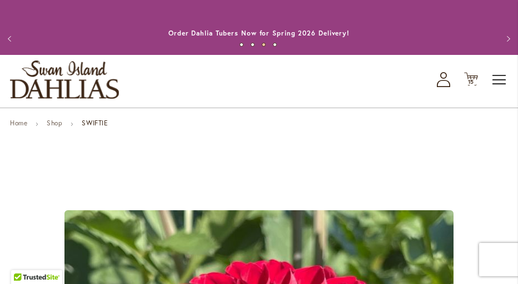
click at [500, 76] on span "Toggle Nav" at bounding box center [499, 80] width 17 height 22
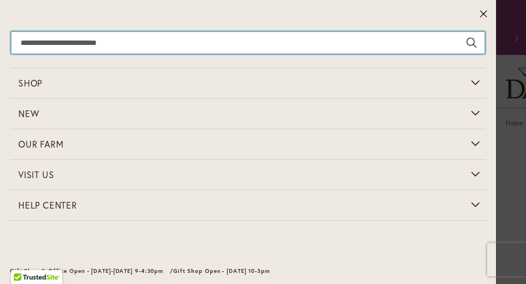
click at [64, 49] on input "Search" at bounding box center [248, 43] width 474 height 22
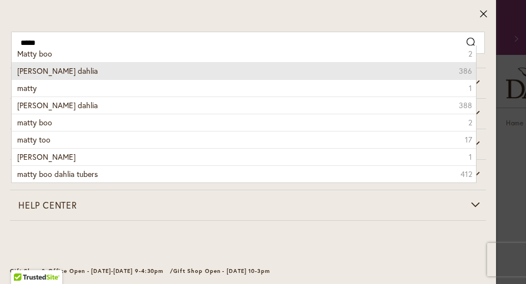
click at [47, 76] on li "Matty Boo dahlia 386" at bounding box center [244, 70] width 464 height 17
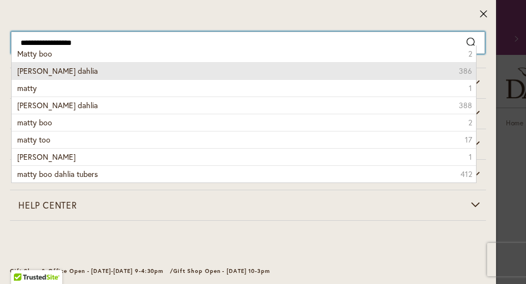
type input "**********"
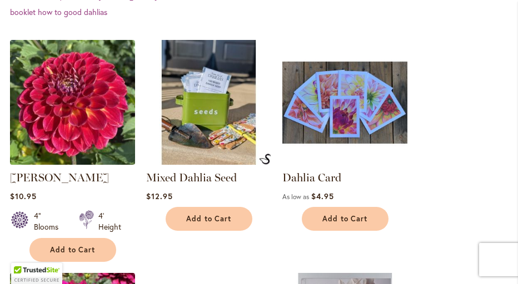
scroll to position [443, 0]
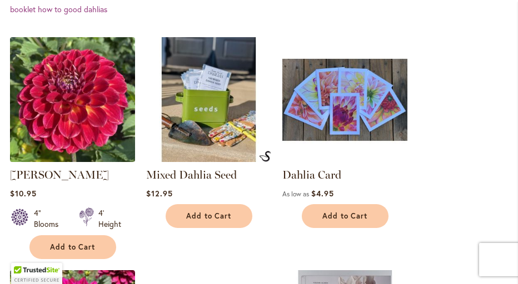
click at [50, 77] on img at bounding box center [72, 99] width 131 height 131
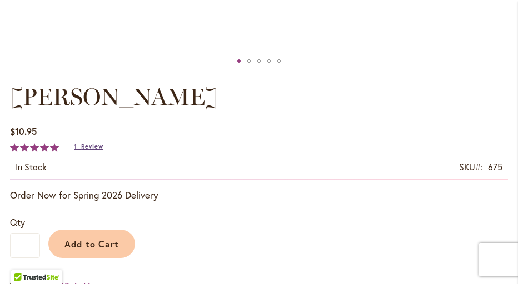
click at [91, 144] on span "Review" at bounding box center [92, 147] width 22 height 8
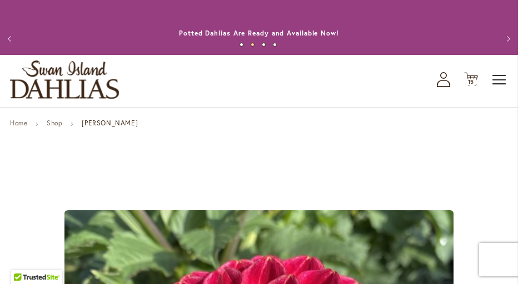
click at [496, 83] on span "Toggle Nav" at bounding box center [499, 80] width 17 height 22
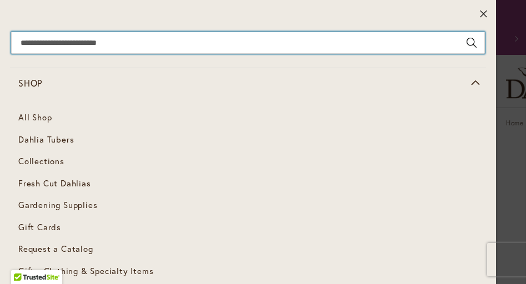
click at [46, 47] on input "Search" at bounding box center [248, 43] width 474 height 22
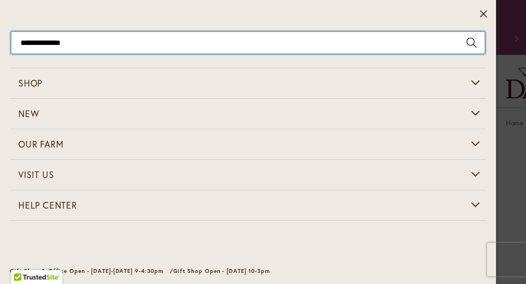
type input "**********"
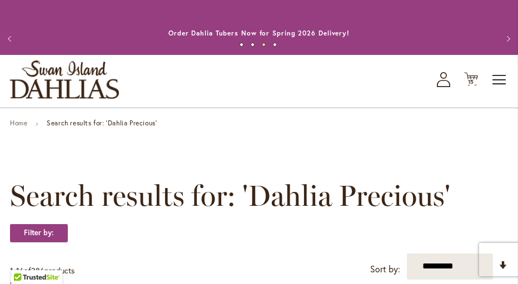
click at [493, 77] on span "Toggle Nav" at bounding box center [499, 80] width 17 height 22
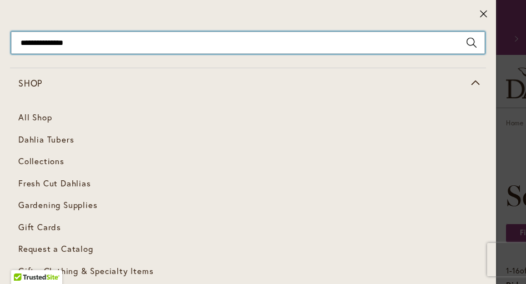
click at [84, 46] on input "**********" at bounding box center [248, 43] width 474 height 22
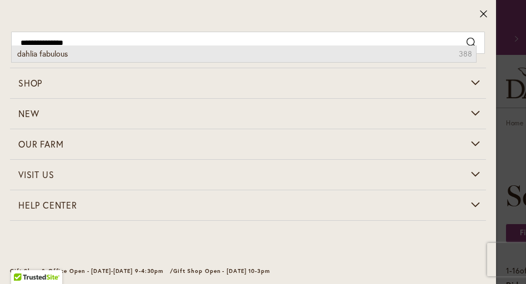
click at [50, 53] on span "dahlia fabulous" at bounding box center [42, 53] width 51 height 11
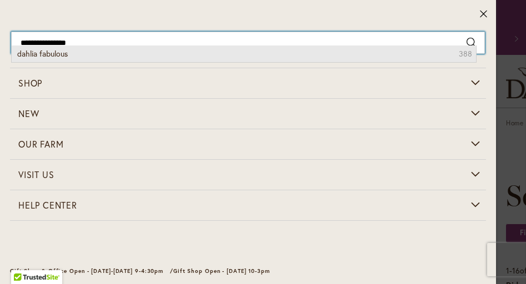
type input "**********"
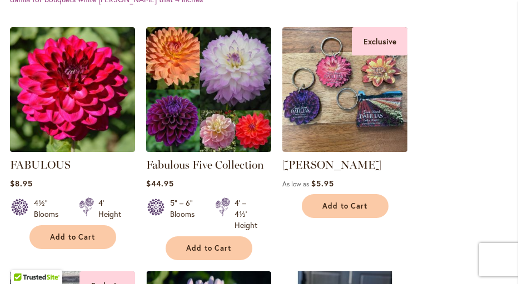
scroll to position [352, 0]
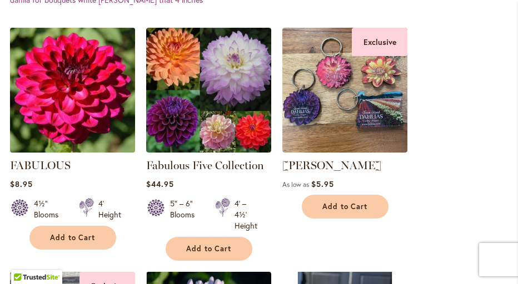
click at [71, 131] on img at bounding box center [72, 89] width 131 height 131
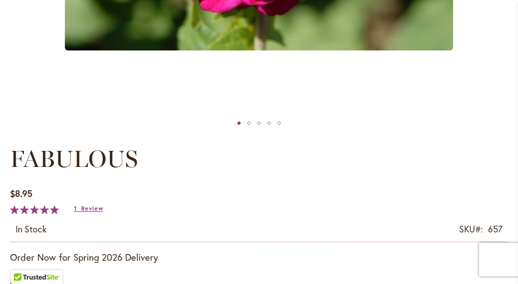
scroll to position [562, 0]
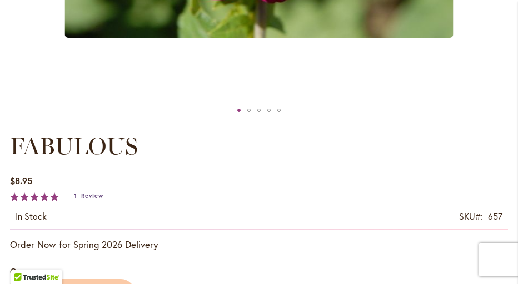
click at [88, 194] on span "Review" at bounding box center [92, 196] width 22 height 8
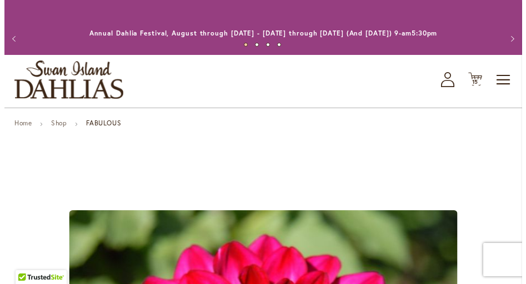
scroll to position [0, 0]
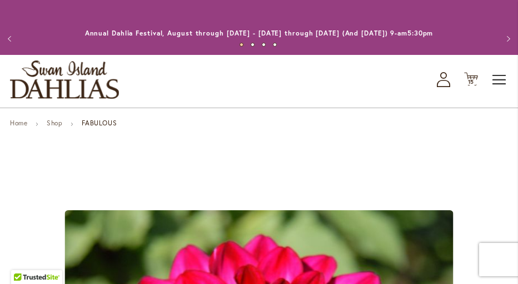
click at [496, 80] on span "Toggle Nav" at bounding box center [499, 80] width 17 height 22
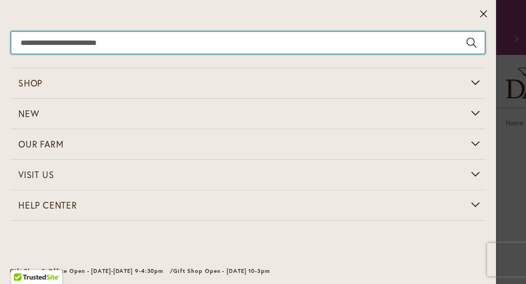
click at [21, 34] on input "Search" at bounding box center [248, 43] width 474 height 22
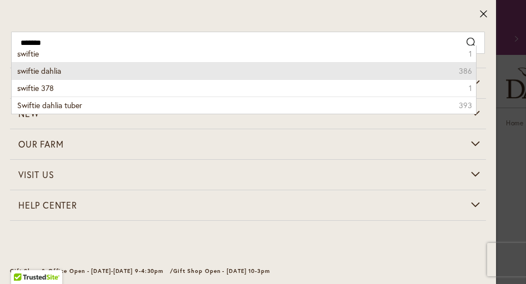
click at [35, 76] on li "swiftie dahlia 386" at bounding box center [244, 70] width 464 height 17
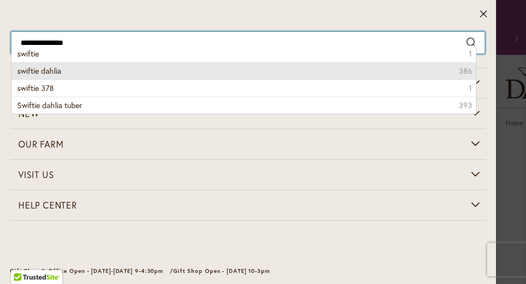
type input "**********"
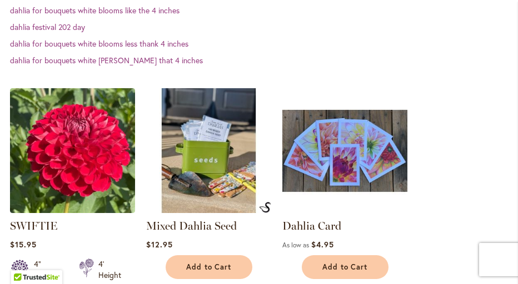
scroll to position [293, 0]
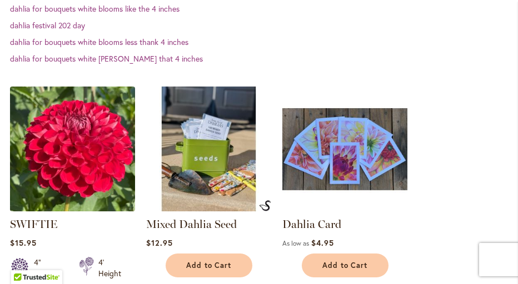
click at [61, 161] on img at bounding box center [72, 148] width 131 height 131
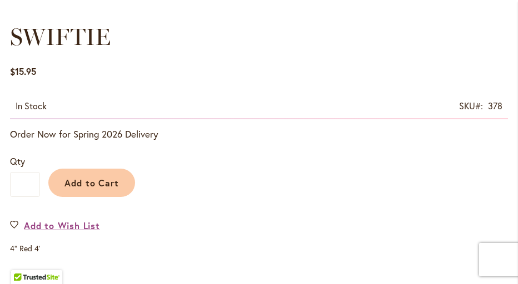
scroll to position [654, 0]
click at [27, 183] on input "*" at bounding box center [25, 184] width 30 height 25
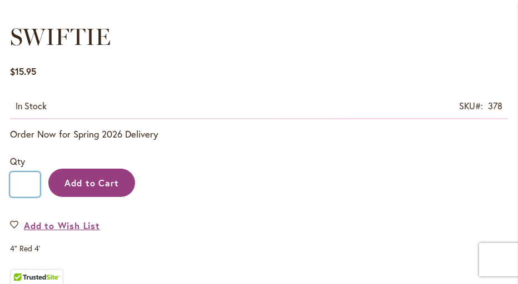
type input "*"
click at [71, 187] on span "Add to Cart" at bounding box center [91, 183] width 55 height 12
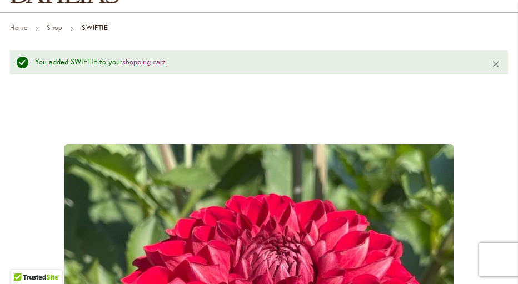
scroll to position [53, 0]
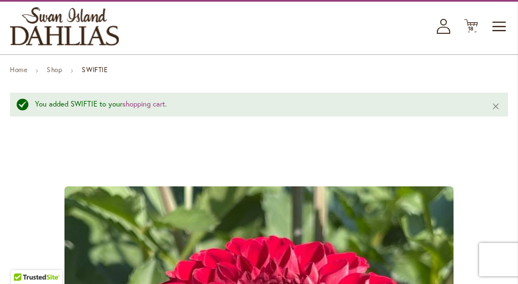
click at [475, 27] on span "18 18 items" at bounding box center [471, 29] width 11 height 6
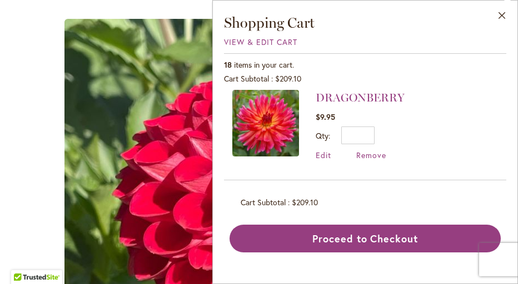
scroll to position [46, 0]
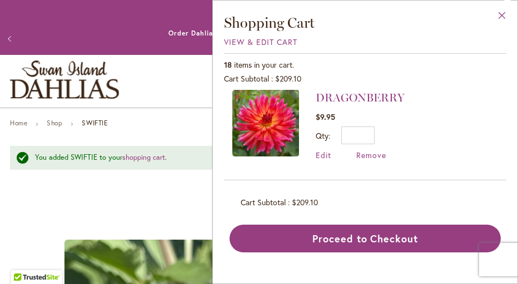
click at [504, 12] on button "Close" at bounding box center [502, 18] width 31 height 35
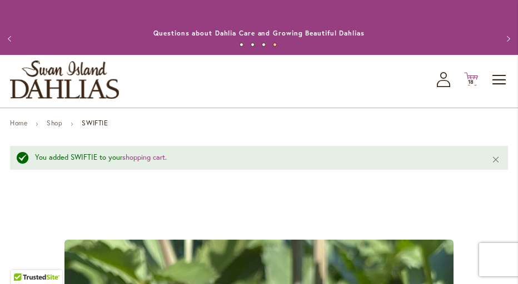
click at [471, 83] on span "18" at bounding box center [471, 81] width 7 height 7
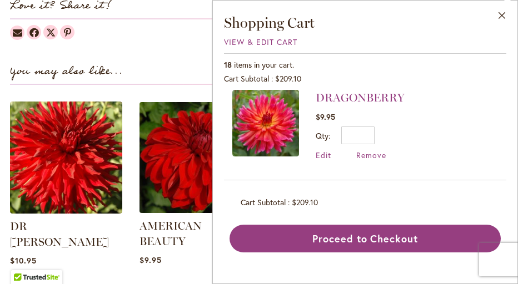
scroll to position [1342, 0]
click at [178, 182] on img at bounding box center [195, 157] width 116 height 116
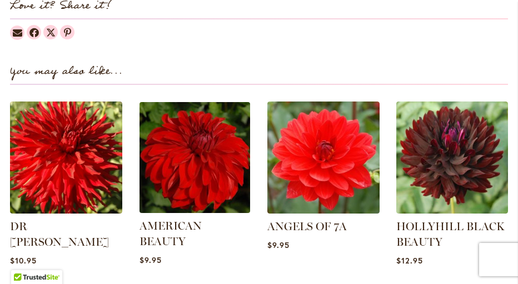
click at [178, 182] on img at bounding box center [195, 157] width 116 height 116
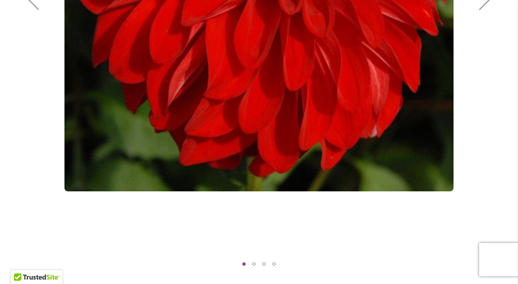
scroll to position [377, 0]
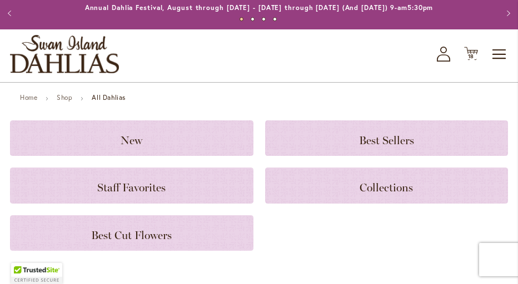
scroll to position [27, 0]
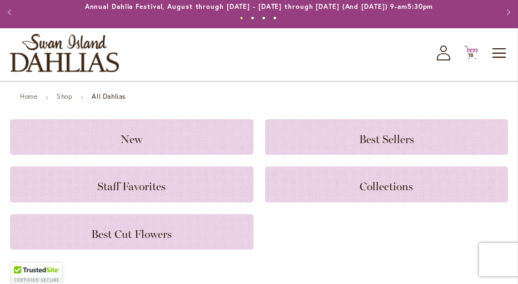
click at [467, 49] on icon "Cart .cls-1 { fill: #231f20; }" at bounding box center [471, 53] width 14 height 14
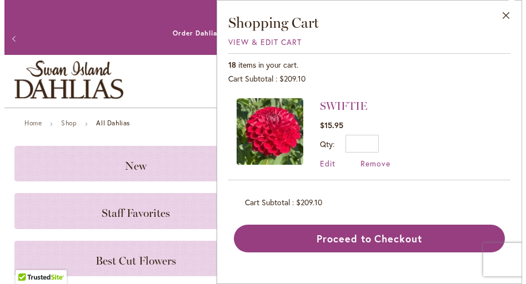
scroll to position [0, 0]
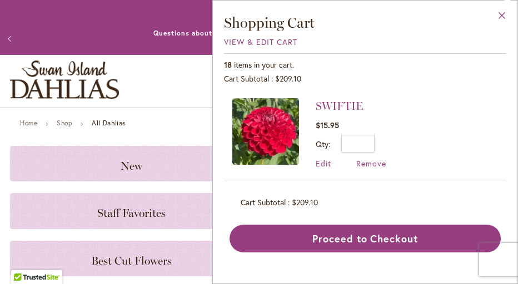
click at [506, 18] on button "Close" at bounding box center [502, 18] width 31 height 35
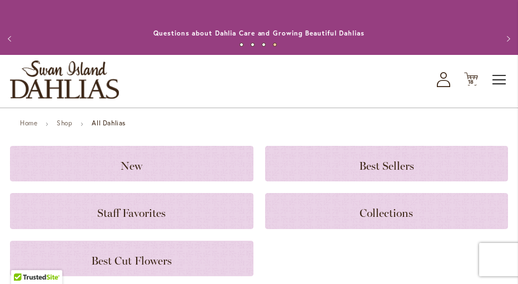
click at [498, 81] on span "Toggle Nav" at bounding box center [499, 80] width 17 height 22
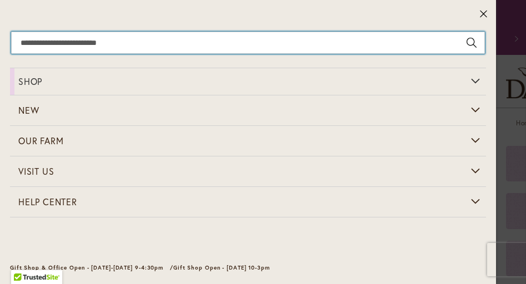
click at [29, 47] on input "Search" at bounding box center [248, 43] width 474 height 22
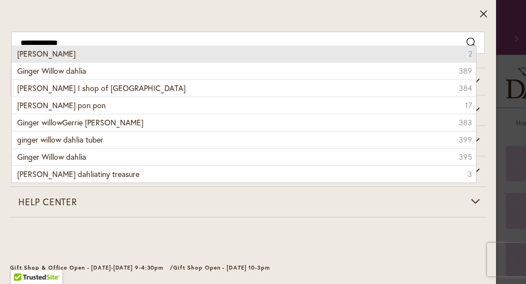
click at [33, 56] on span "ginger willow" at bounding box center [46, 53] width 58 height 11
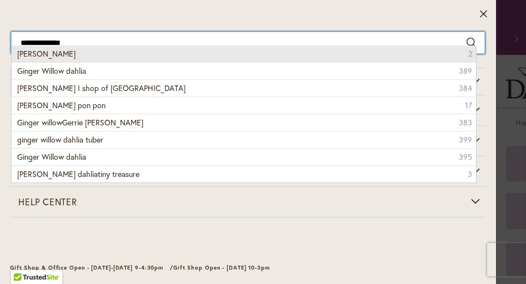
type input "**********"
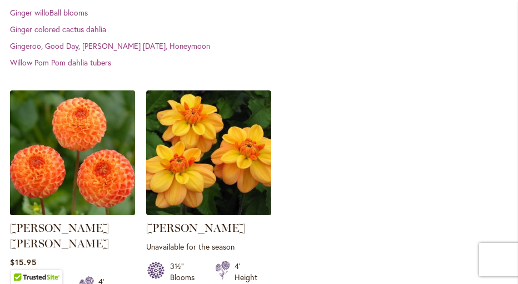
scroll to position [357, 0]
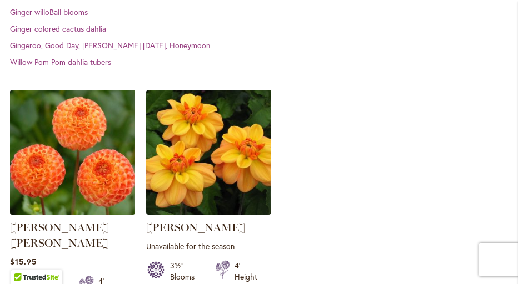
click at [67, 168] on img at bounding box center [72, 152] width 131 height 131
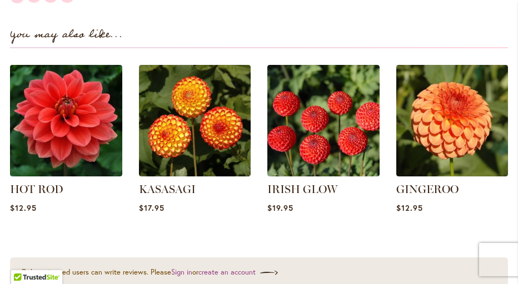
scroll to position [1348, 0]
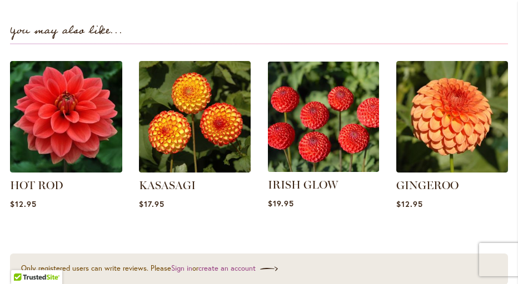
click at [321, 126] on img at bounding box center [323, 117] width 116 height 116
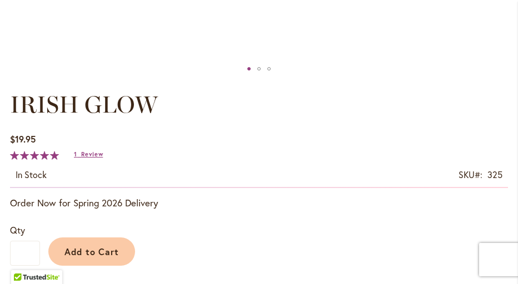
scroll to position [605, 0]
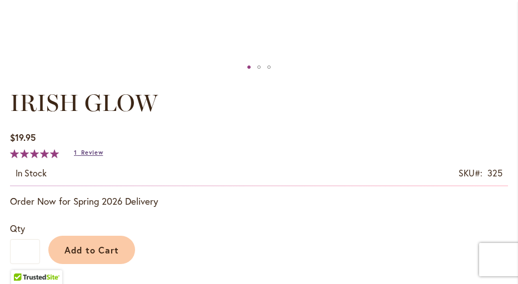
click at [96, 152] on span "Review" at bounding box center [92, 153] width 22 height 8
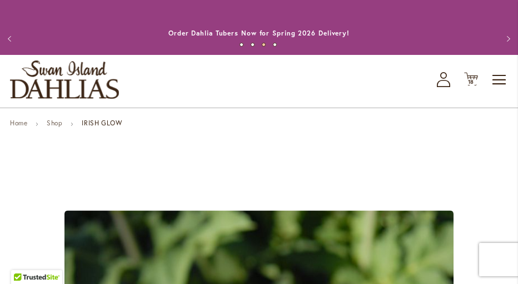
scroll to position [0, 0]
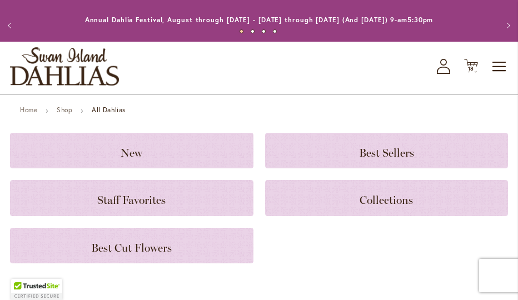
scroll to position [14, 0]
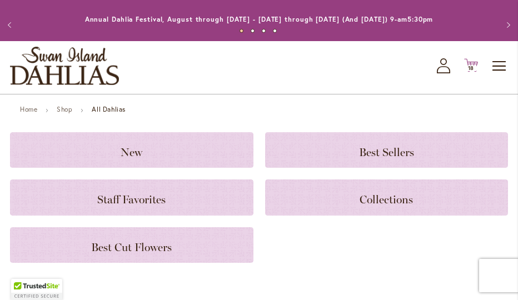
click at [473, 68] on span "18" at bounding box center [471, 67] width 7 height 7
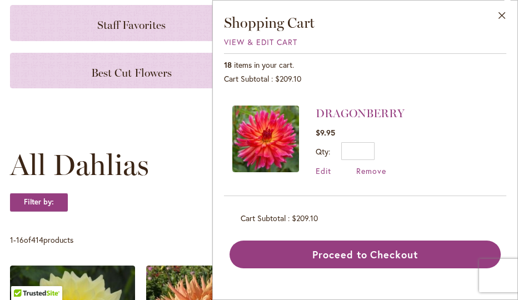
scroll to position [457, 0]
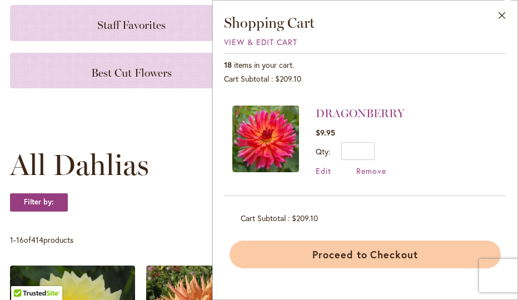
click at [389, 251] on button "Proceed to Checkout" at bounding box center [364, 255] width 271 height 28
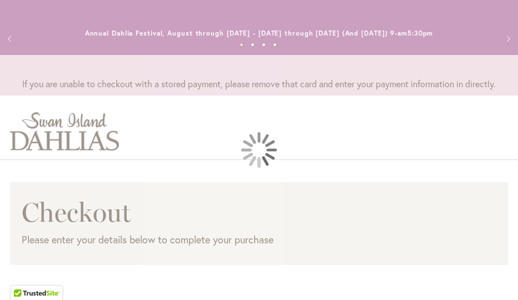
scroll to position [2, 0]
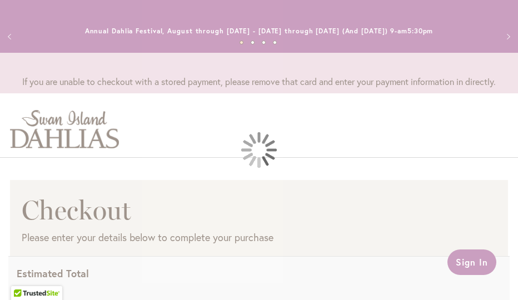
select select "**"
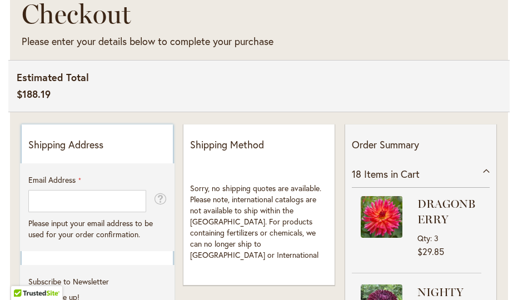
scroll to position [215, 0]
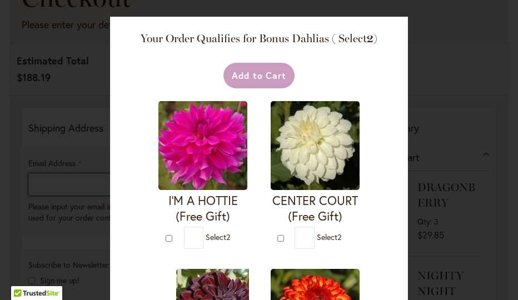
type input "**********"
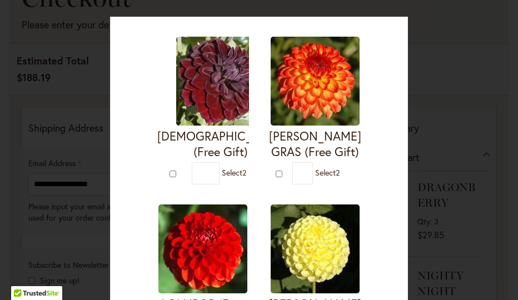
scroll to position [231, 0]
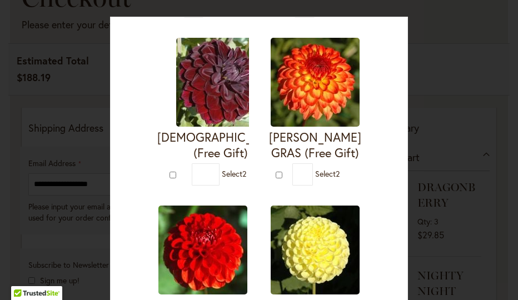
type input "*"
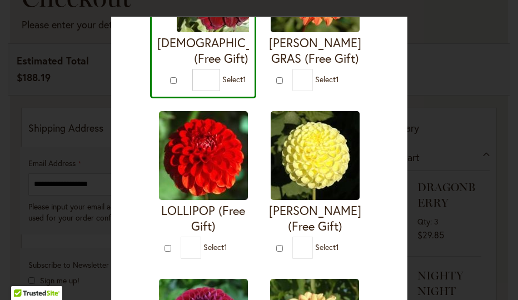
scroll to position [327, 0]
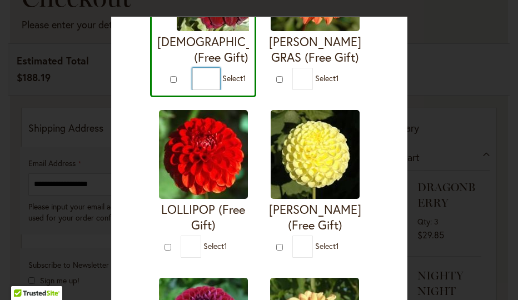
click at [192, 90] on input "*" at bounding box center [206, 79] width 28 height 22
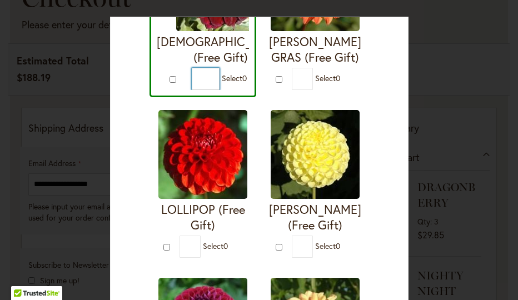
type input "*"
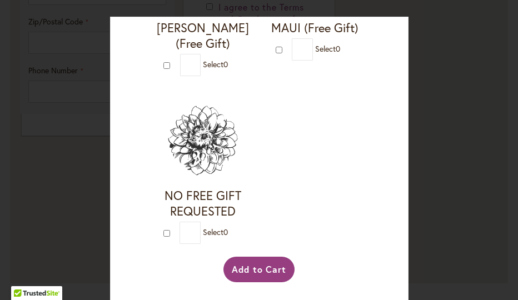
scroll to position [2662, 0]
click at [257, 269] on button "Add to Cart" at bounding box center [259, 270] width 72 height 26
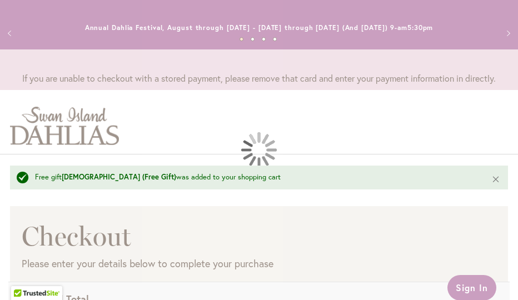
select select "**"
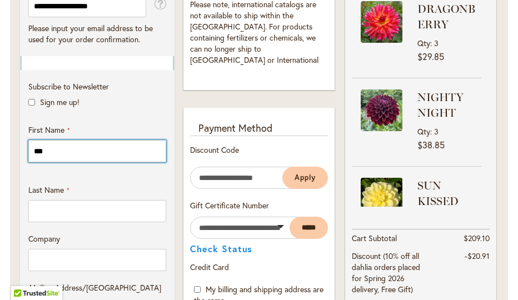
scroll to position [424, 0]
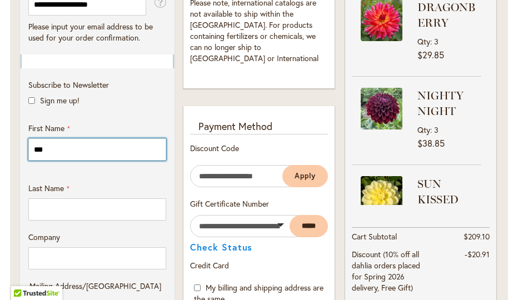
type input "***"
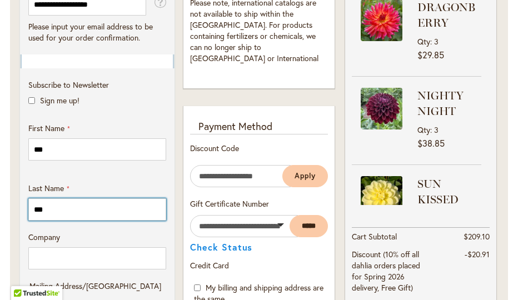
click at [41, 208] on input "***" at bounding box center [97, 209] width 138 height 22
click at [51, 206] on input "***" at bounding box center [97, 209] width 138 height 22
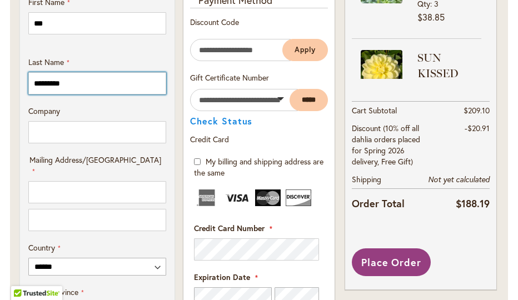
scroll to position [549, 0]
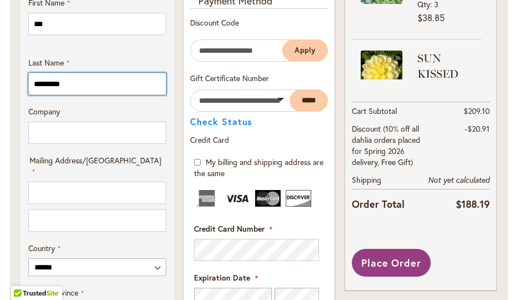
type input "*********"
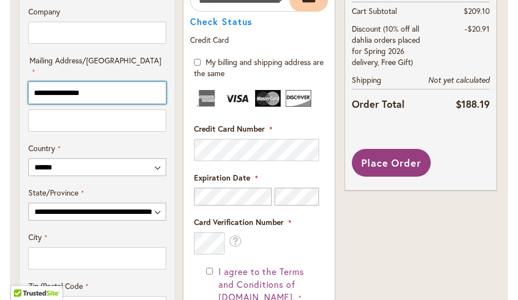
scroll to position [659, 0]
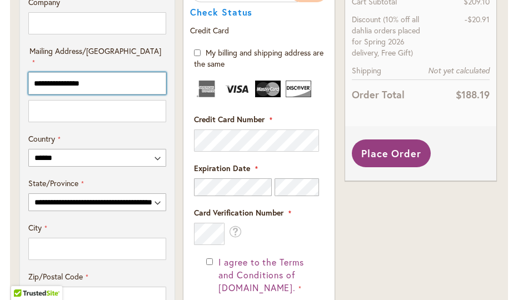
type input "**********"
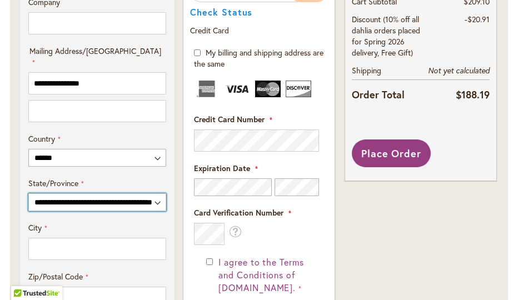
select select "**"
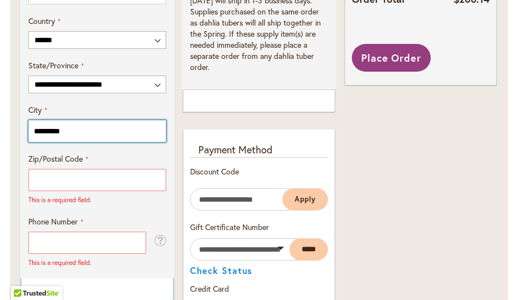
scroll to position [781, 0]
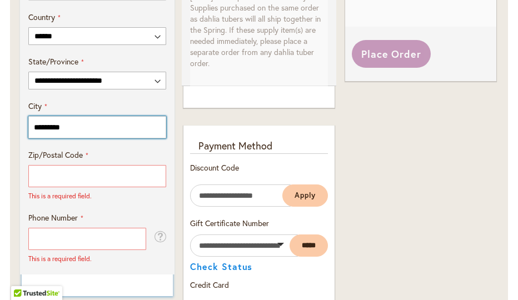
type input "*********"
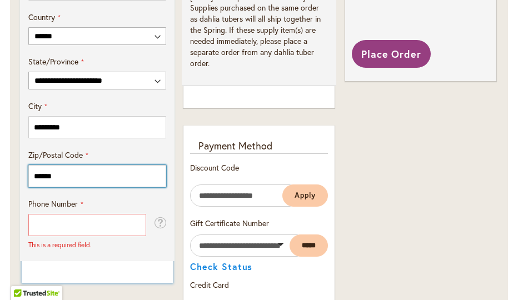
type input "******"
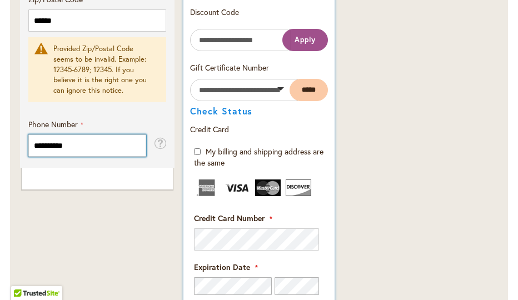
scroll to position [947, 0]
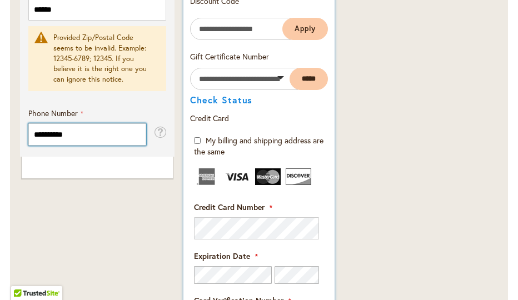
type input "**********"
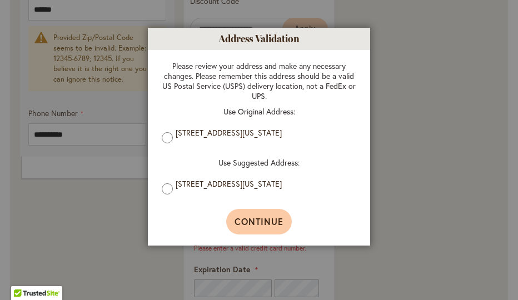
click at [259, 224] on span "Continue" at bounding box center [258, 222] width 49 height 12
type input "**********"
type input "*********"
type input "**********"
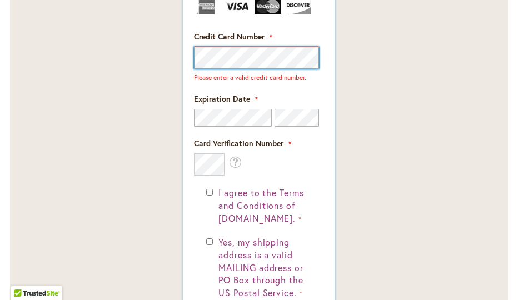
scroll to position [1121, 0]
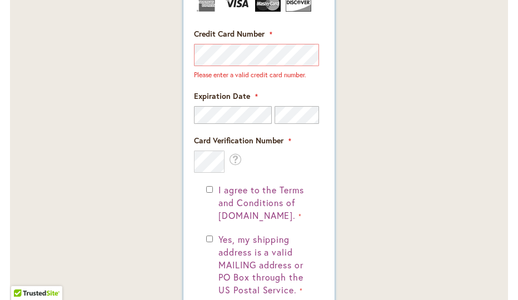
click at [207, 192] on div "I agree to the Terms and Conditions of dahlias.com." at bounding box center [259, 203] width 106 height 38
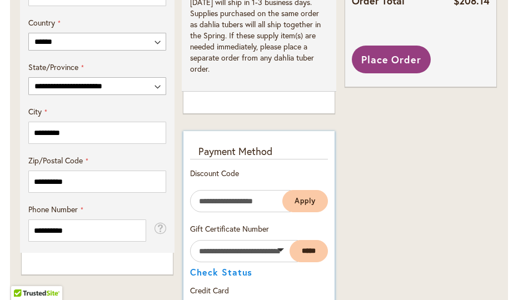
scroll to position [711, 0]
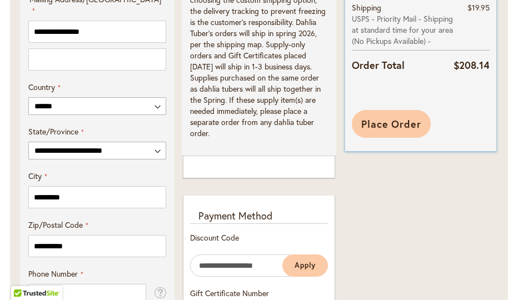
click at [384, 121] on span "Place Order" at bounding box center [391, 123] width 61 height 13
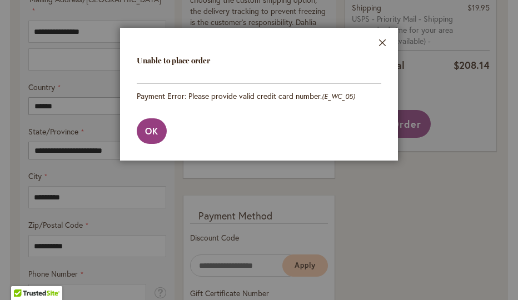
click at [135, 137] on footer "OK" at bounding box center [259, 131] width 278 height 59
click at [152, 132] on span "OK" at bounding box center [151, 131] width 13 height 12
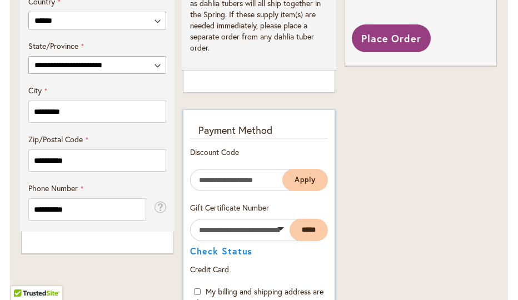
scroll to position [765, 0]
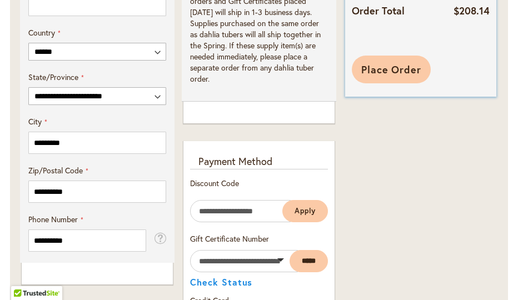
click at [373, 65] on span "Place Order" at bounding box center [391, 69] width 61 height 13
